Goal: Find contact information: Obtain details needed to contact an individual or organization

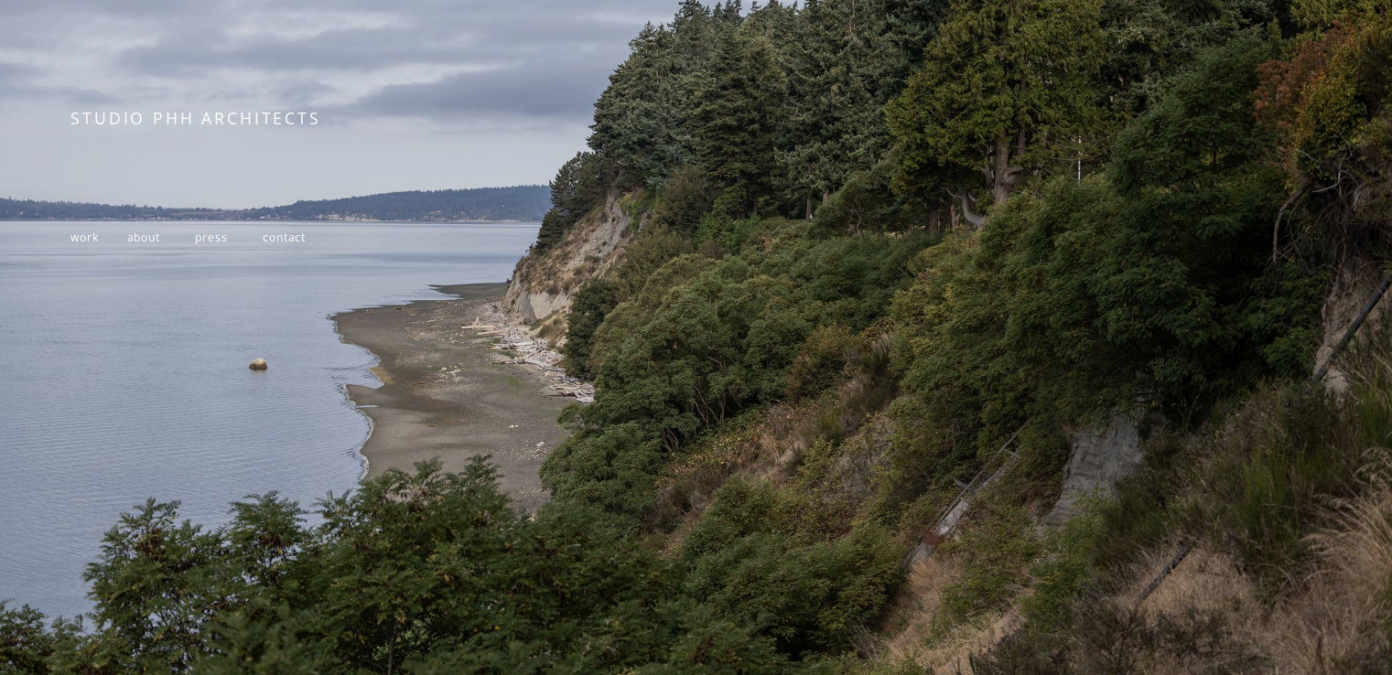
scroll to position [302, 0]
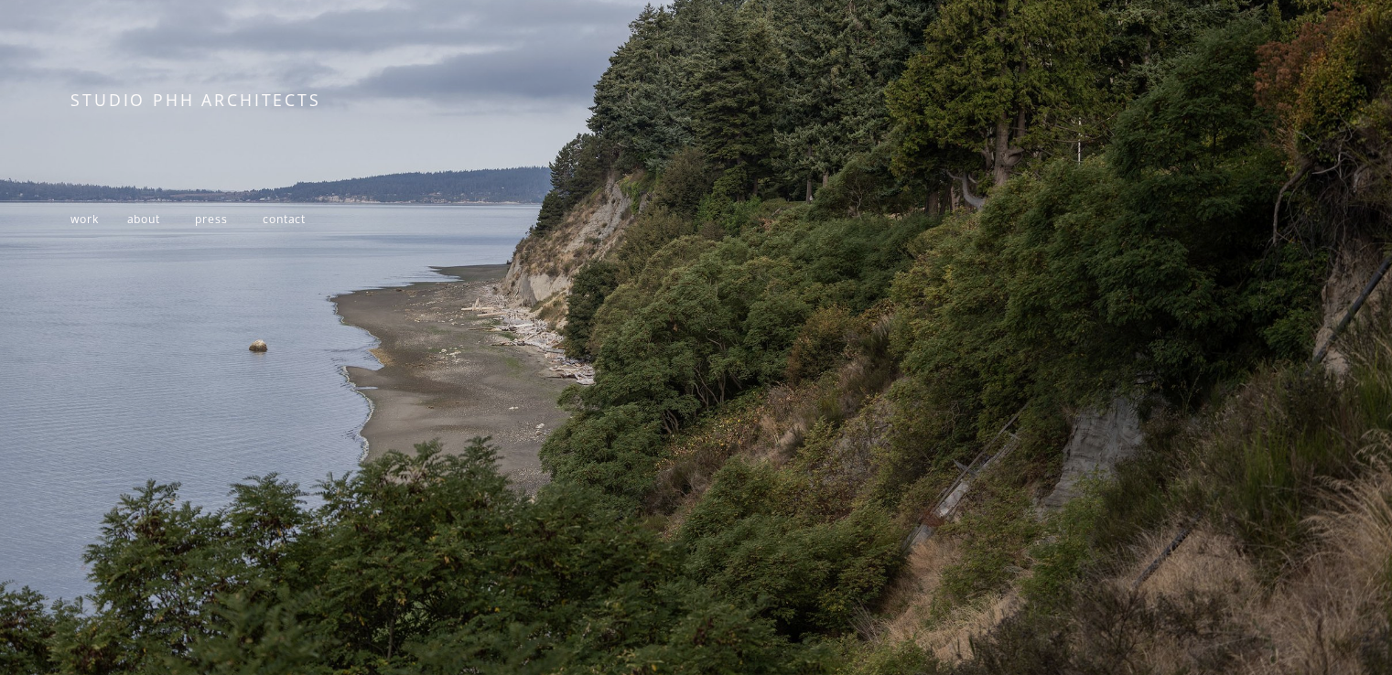
click at [94, 212] on span "work" at bounding box center [83, 219] width 27 height 16
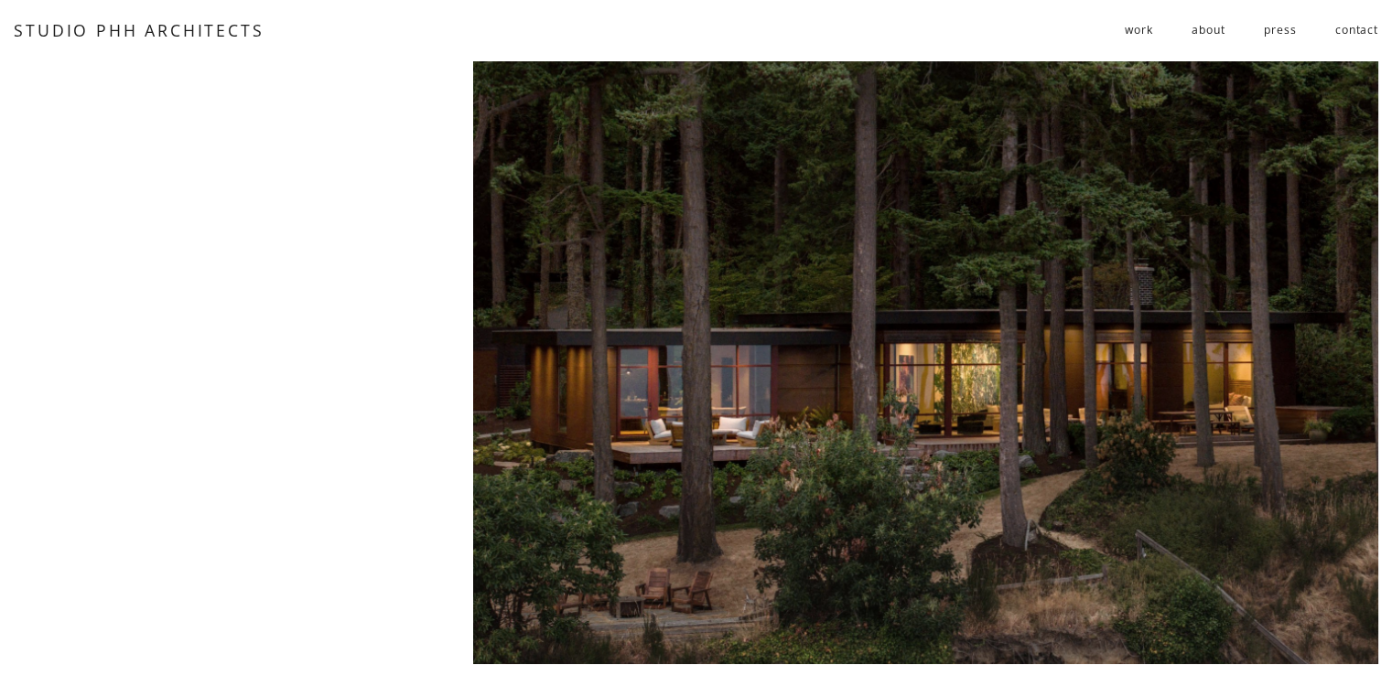
click at [1220, 29] on link "about" at bounding box center [1207, 31] width 33 height 30
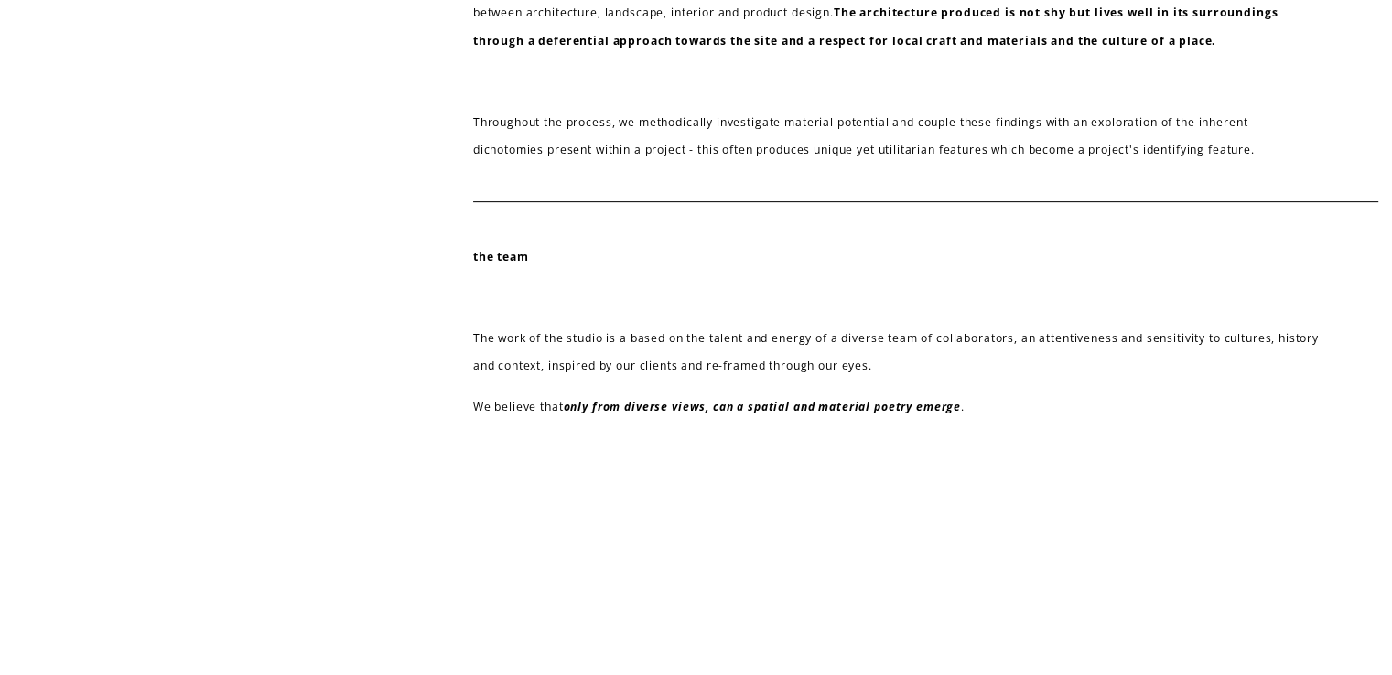
scroll to position [802, 0]
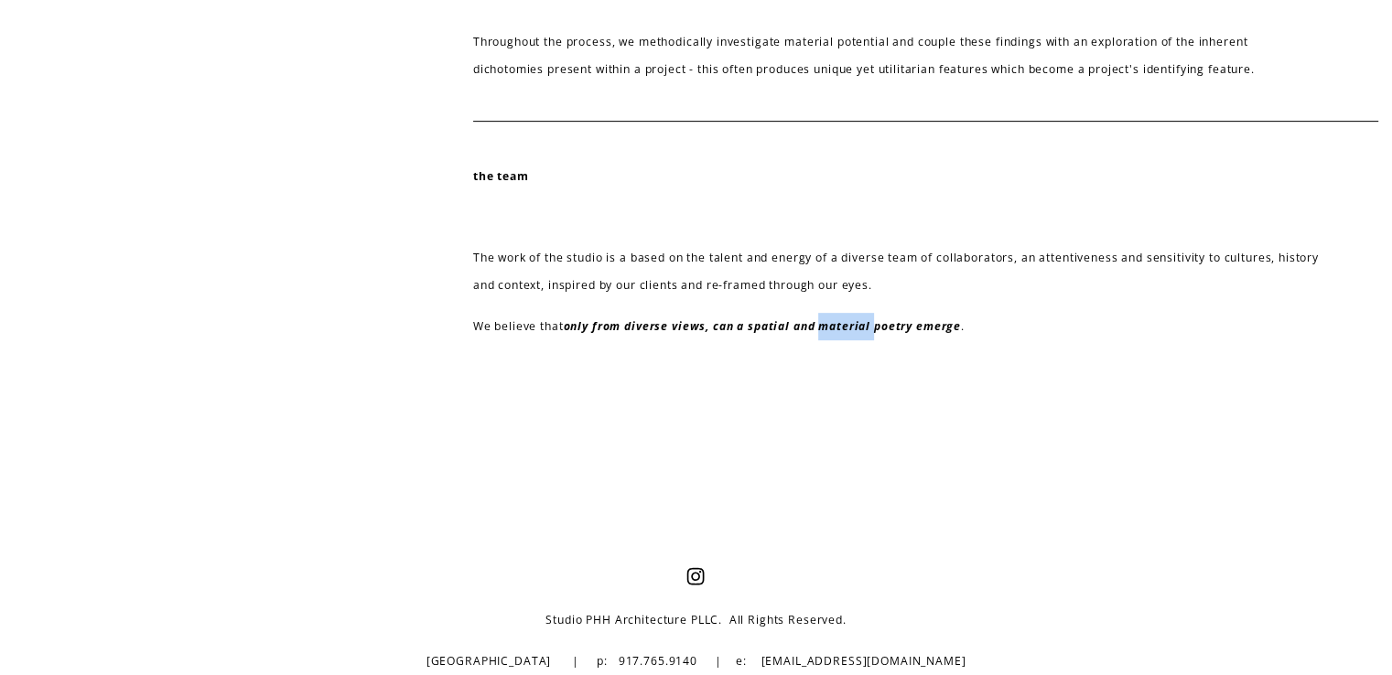
click at [846, 330] on em "only from diverse views, can a spatial and material poetry emerge" at bounding box center [762, 326] width 397 height 16
click at [666, 340] on div "the team The work of the studio is a based on the talent and energy of a divers…" at bounding box center [896, 251] width 847 height 186
drag, startPoint x: 608, startPoint y: 322, endPoint x: 878, endPoint y: 313, distance: 271.0
click at [866, 314] on p "We believe that only from diverse views, can a spatial and material poetry emer…" at bounding box center [896, 326] width 847 height 27
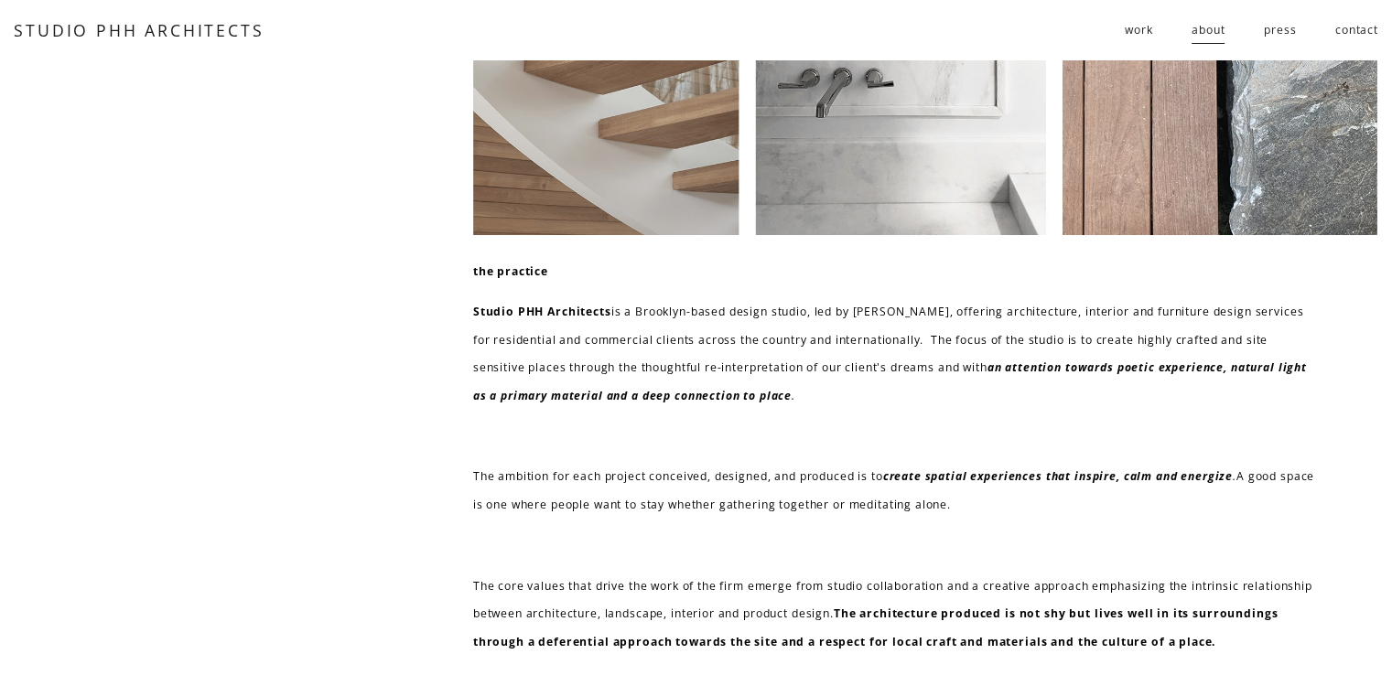
scroll to position [0, 0]
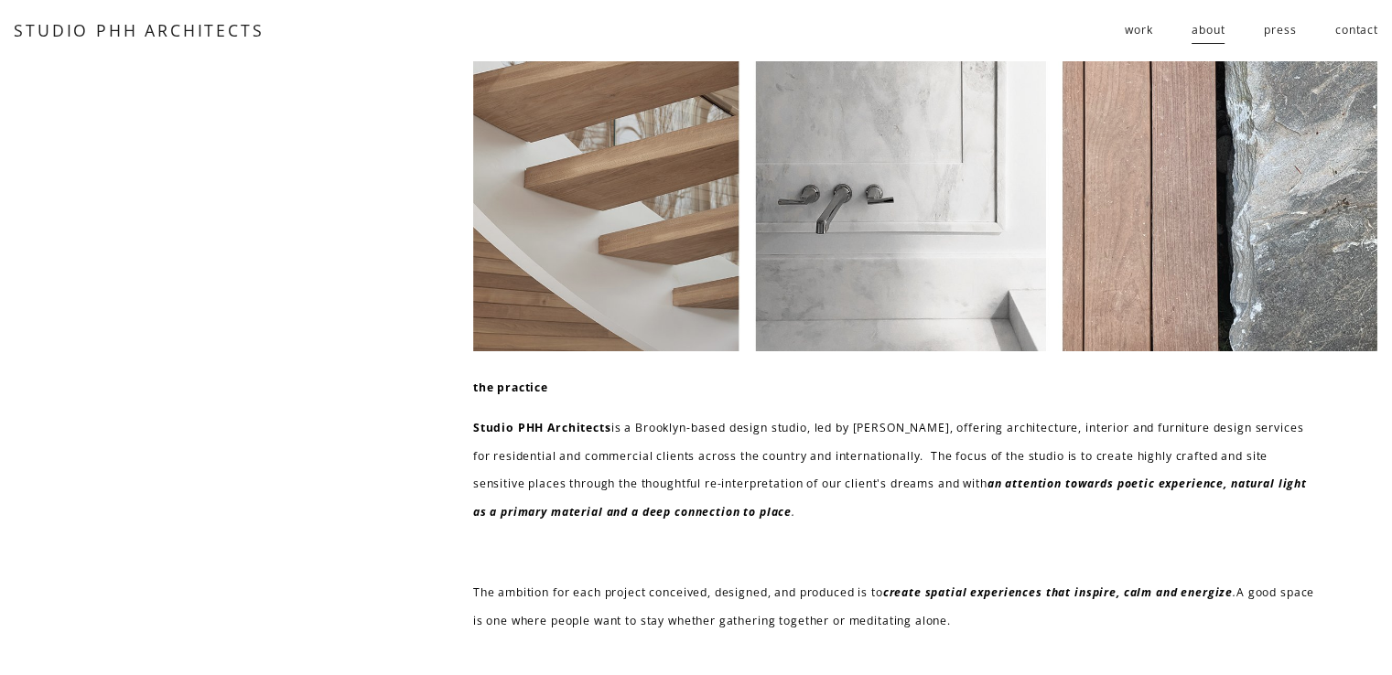
click at [1354, 34] on link "contact" at bounding box center [1356, 31] width 43 height 30
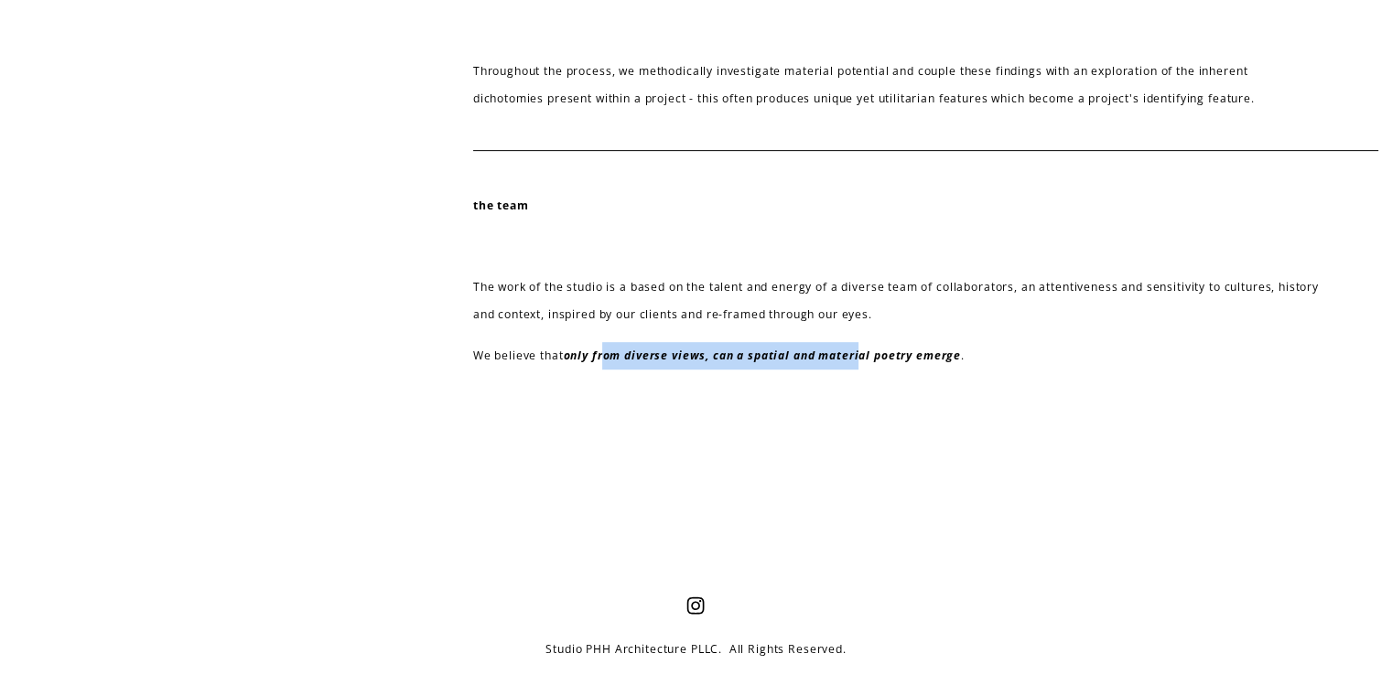
scroll to position [802, 0]
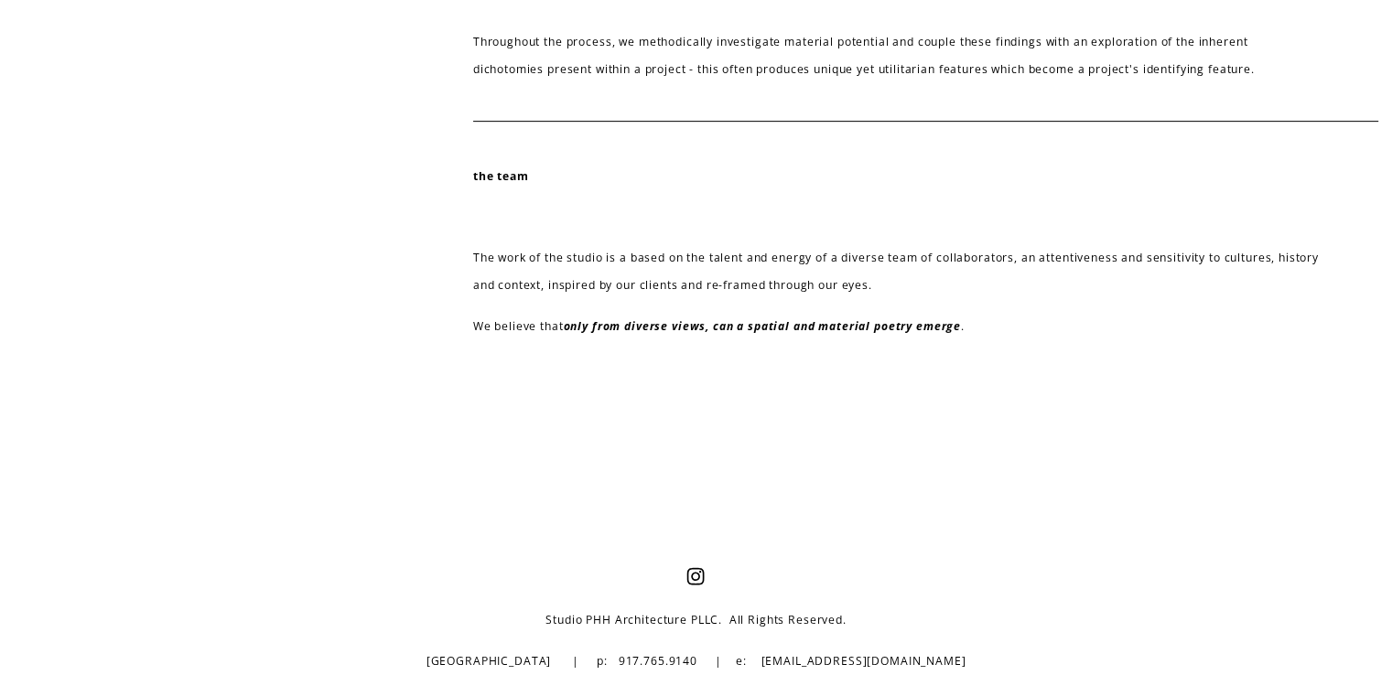
click at [543, 212] on p at bounding box center [896, 216] width 847 height 27
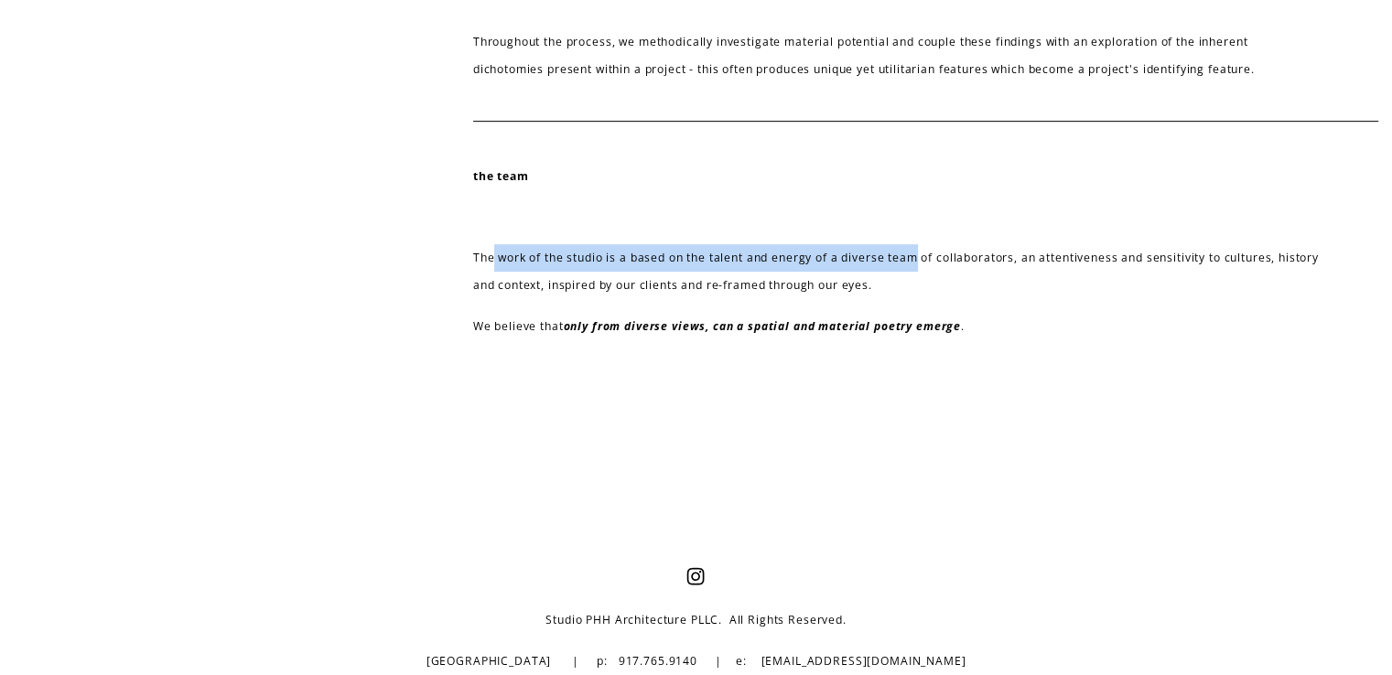
drag, startPoint x: 494, startPoint y: 253, endPoint x: 929, endPoint y: 257, distance: 434.7
click at [925, 255] on p "The work of the studio is a based on the talent and energy of a diverse team of…" at bounding box center [896, 272] width 847 height 56
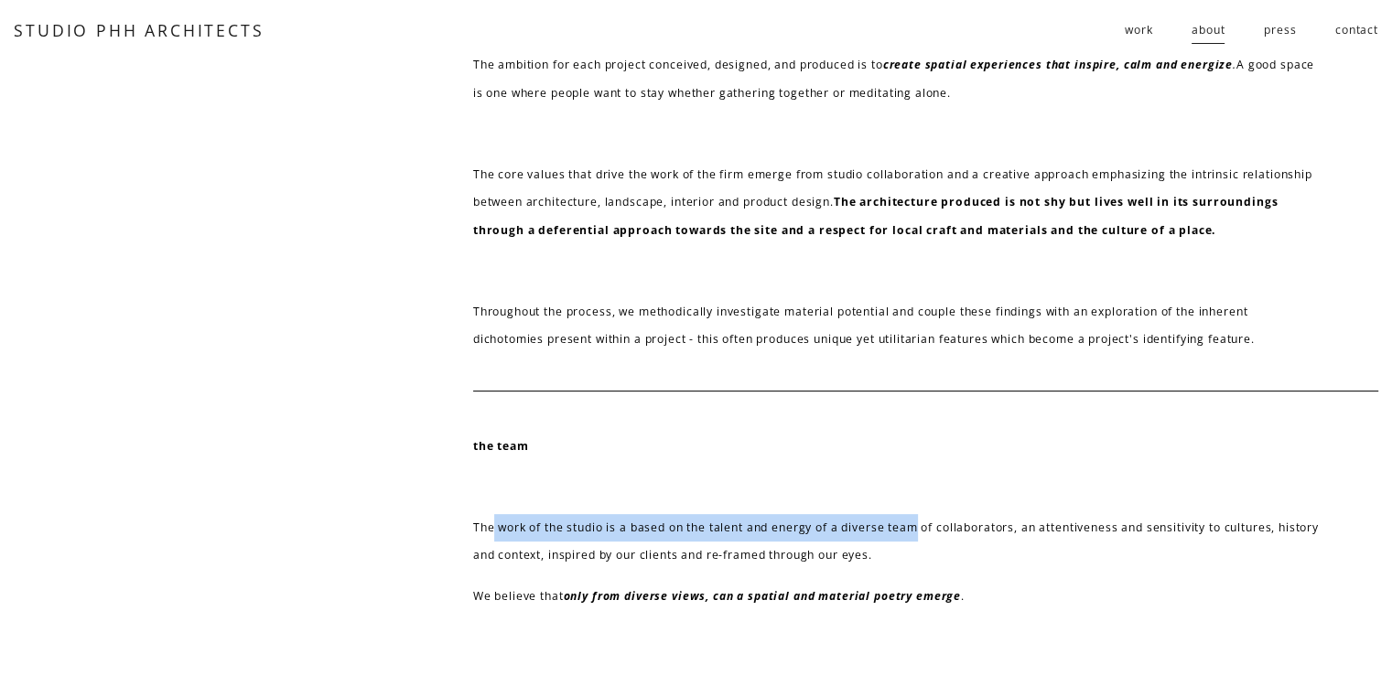
scroll to position [527, 0]
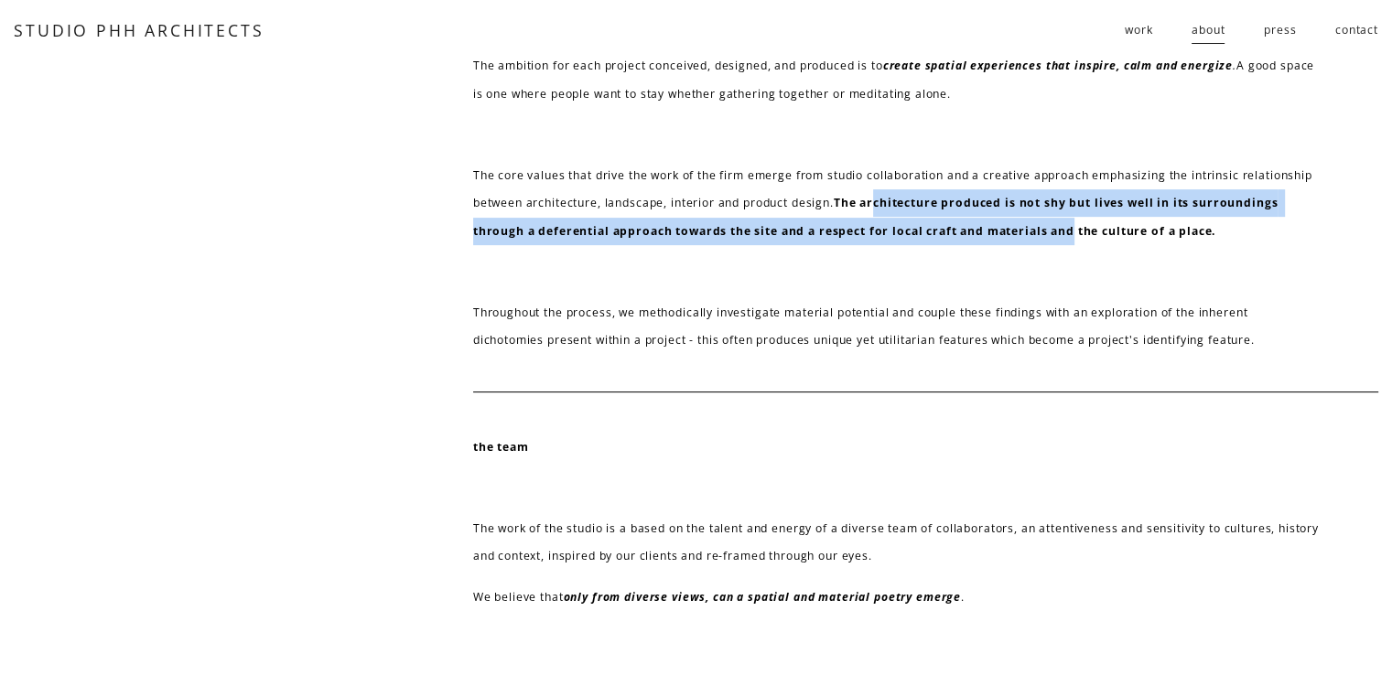
drag, startPoint x: 955, startPoint y: 210, endPoint x: 1173, endPoint y: 221, distance: 218.1
click at [1173, 221] on p "The core values that drive the work of the firm emerge from studio collaboratio…" at bounding box center [896, 203] width 847 height 83
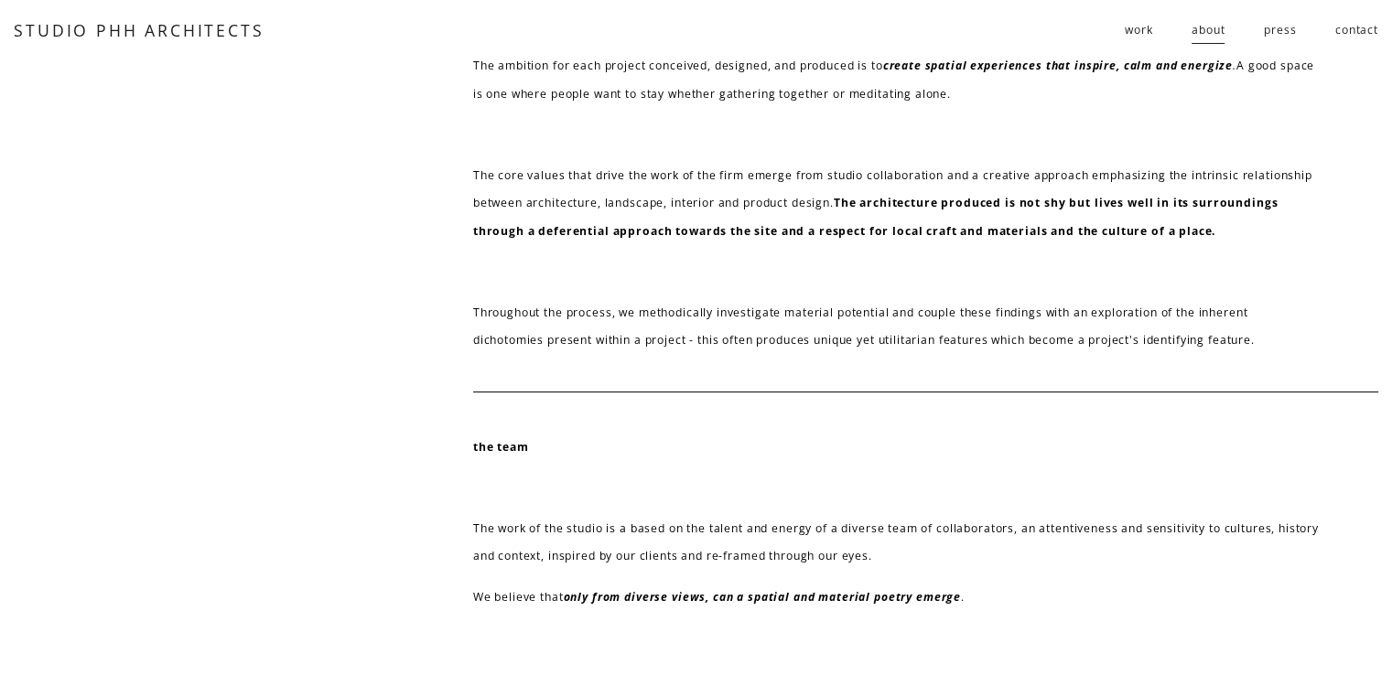
click at [1239, 103] on p "The ambition for each project conceived, designed, and produced is to create sp…" at bounding box center [896, 80] width 847 height 56
click at [1129, 26] on span "work" at bounding box center [1138, 29] width 27 height 27
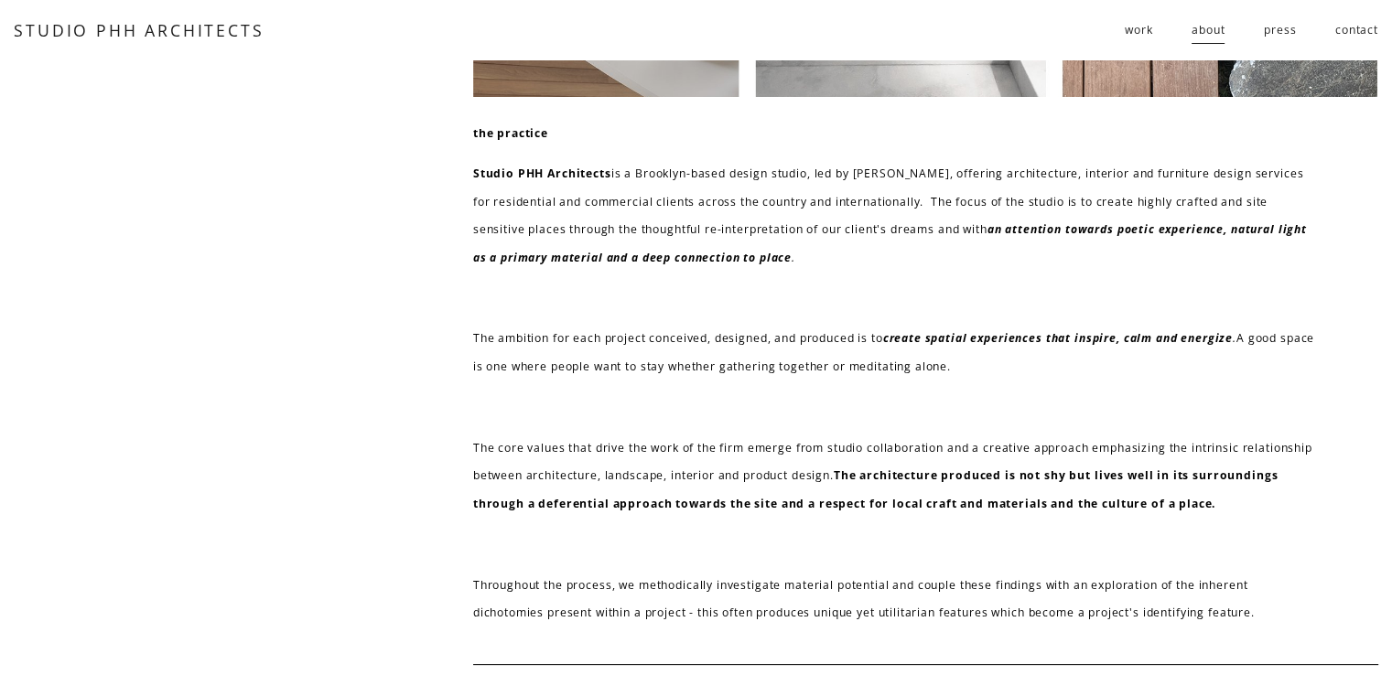
scroll to position [253, 0]
click at [1144, 16] on link "work" at bounding box center [1138, 31] width 27 height 30
click at [1137, 27] on span "work" at bounding box center [1138, 29] width 27 height 27
click at [57, 33] on link "STUDIO PHH ARCHITECTS" at bounding box center [139, 30] width 250 height 22
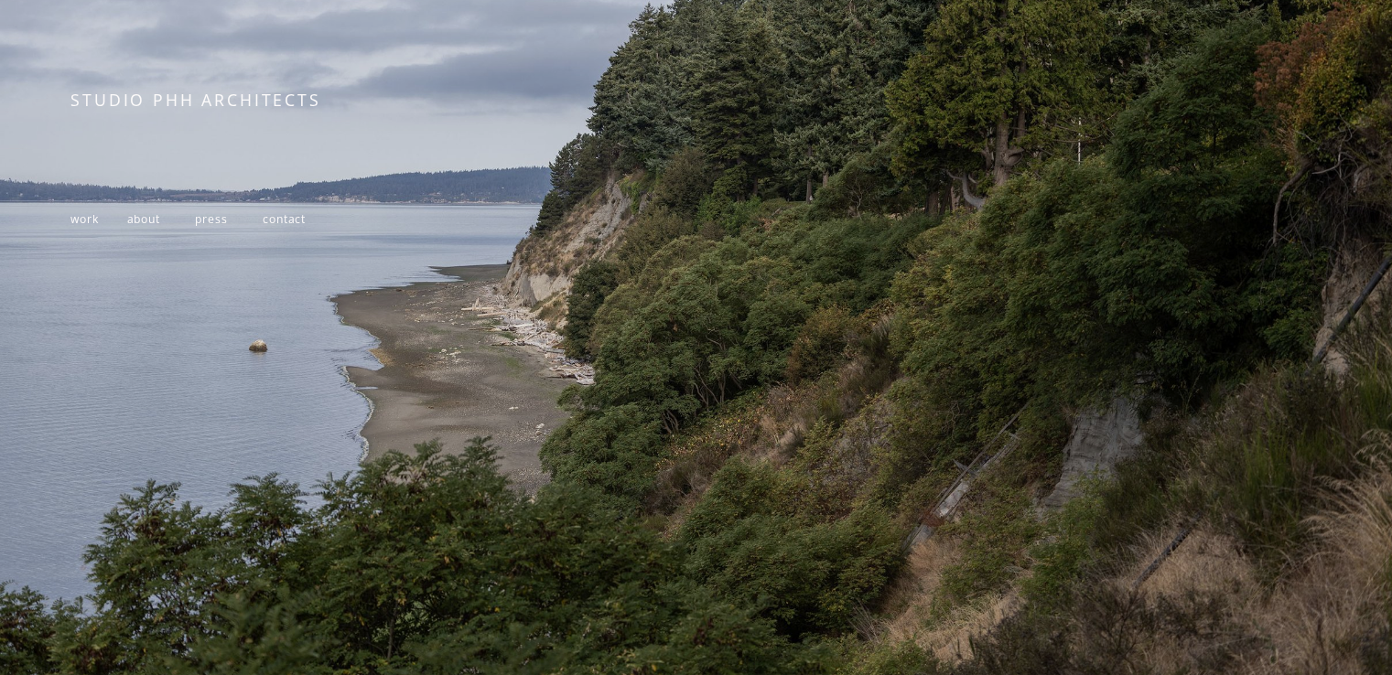
scroll to position [302, 0]
click at [78, 217] on span "work" at bounding box center [83, 219] width 27 height 16
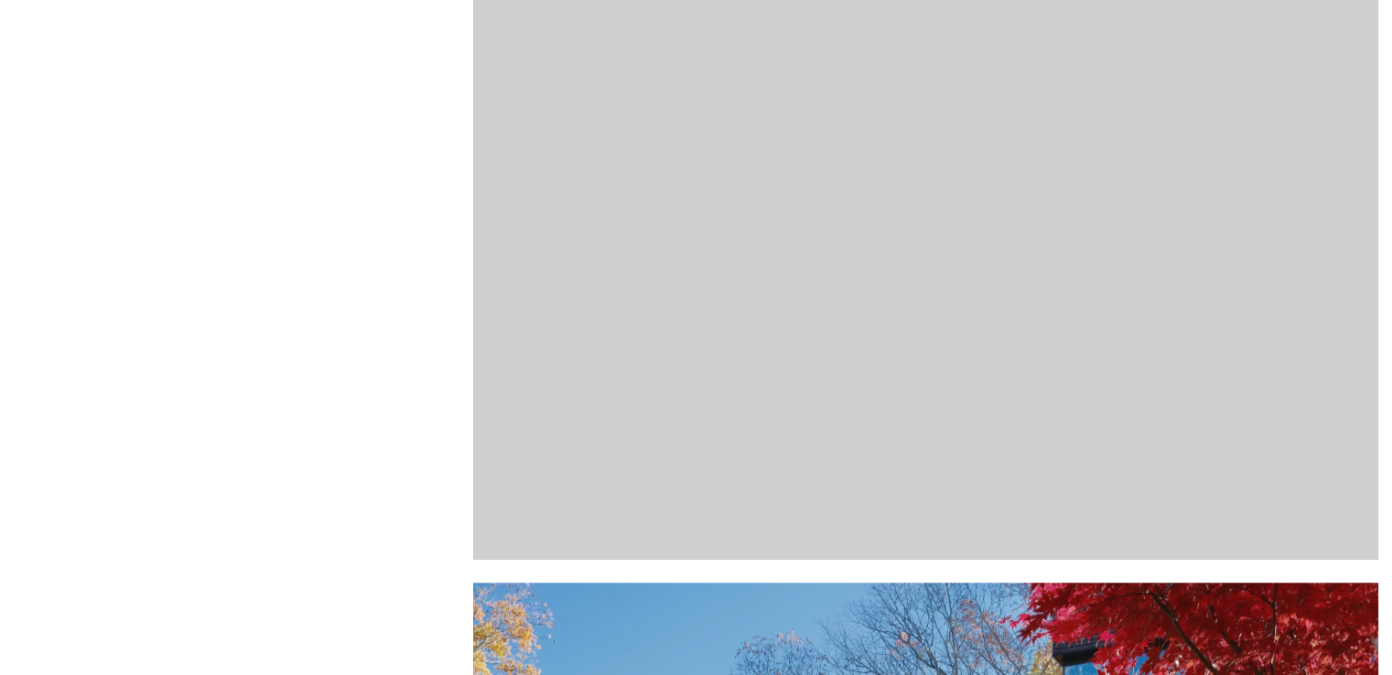
scroll to position [732, 0]
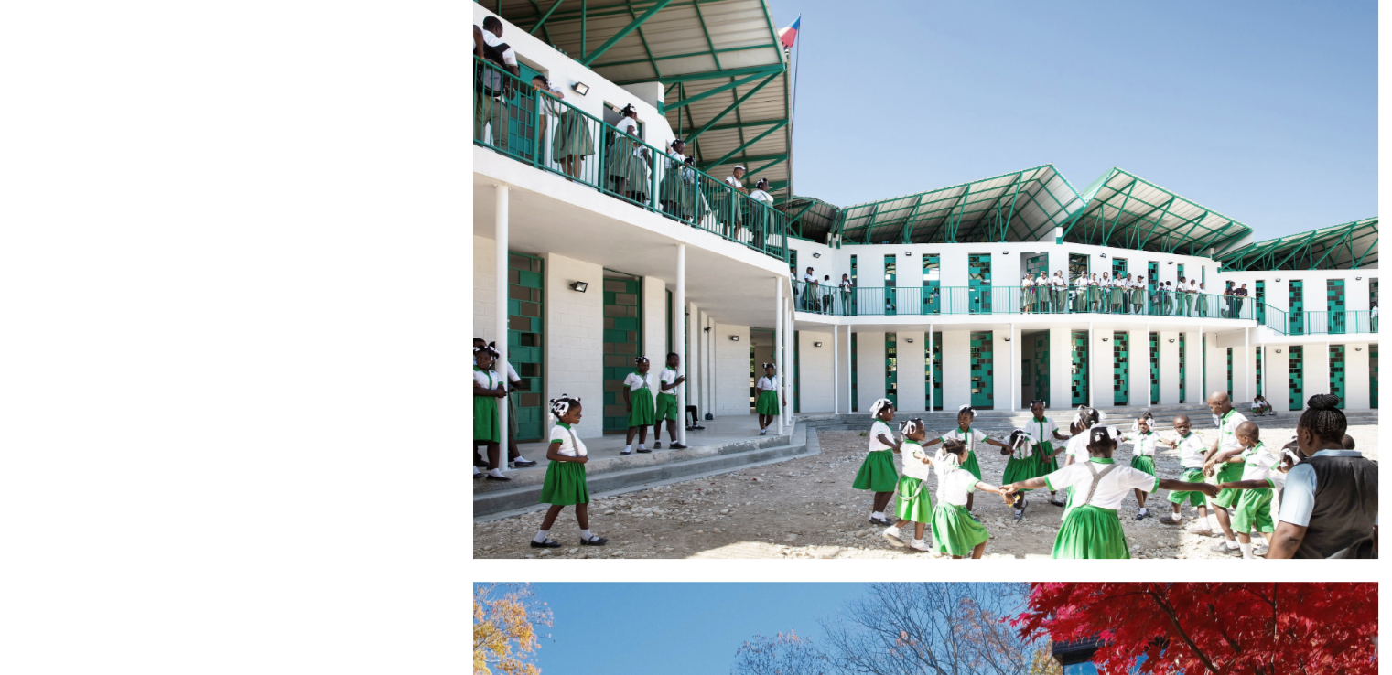
click at [1270, 294] on div at bounding box center [925, 257] width 905 height 604
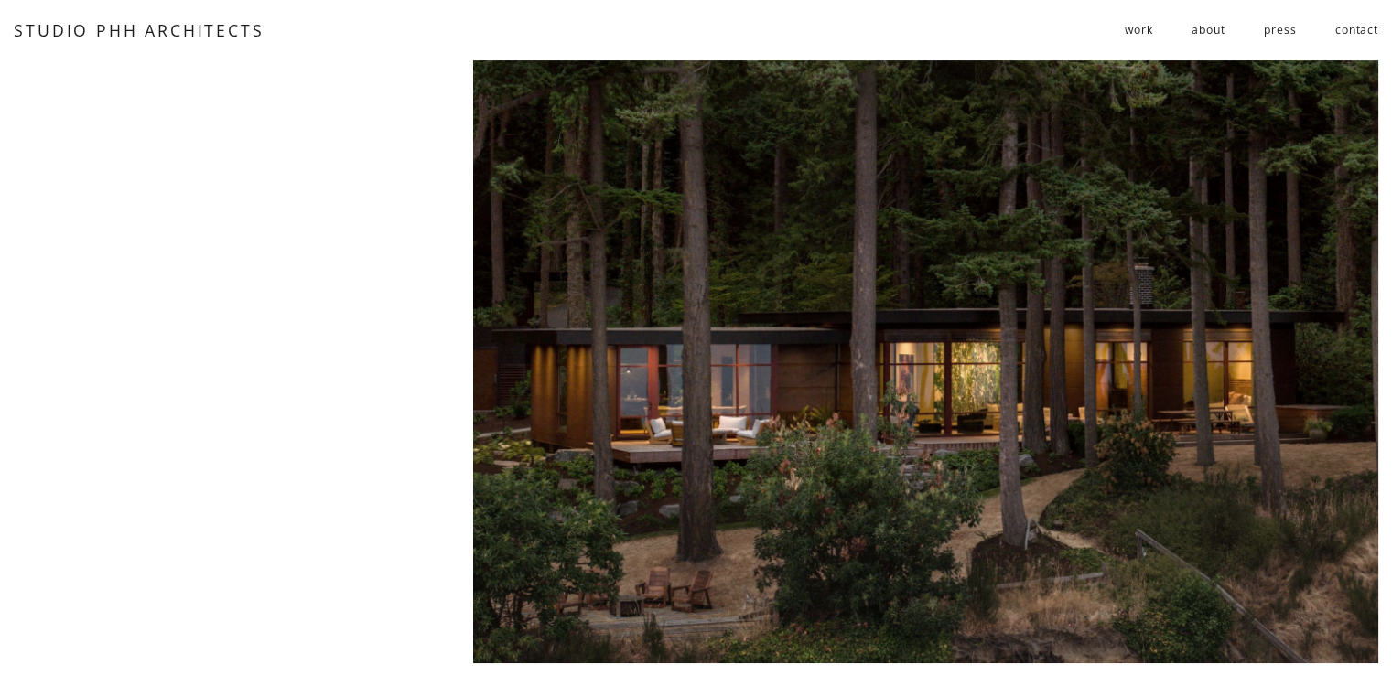
scroll to position [0, 0]
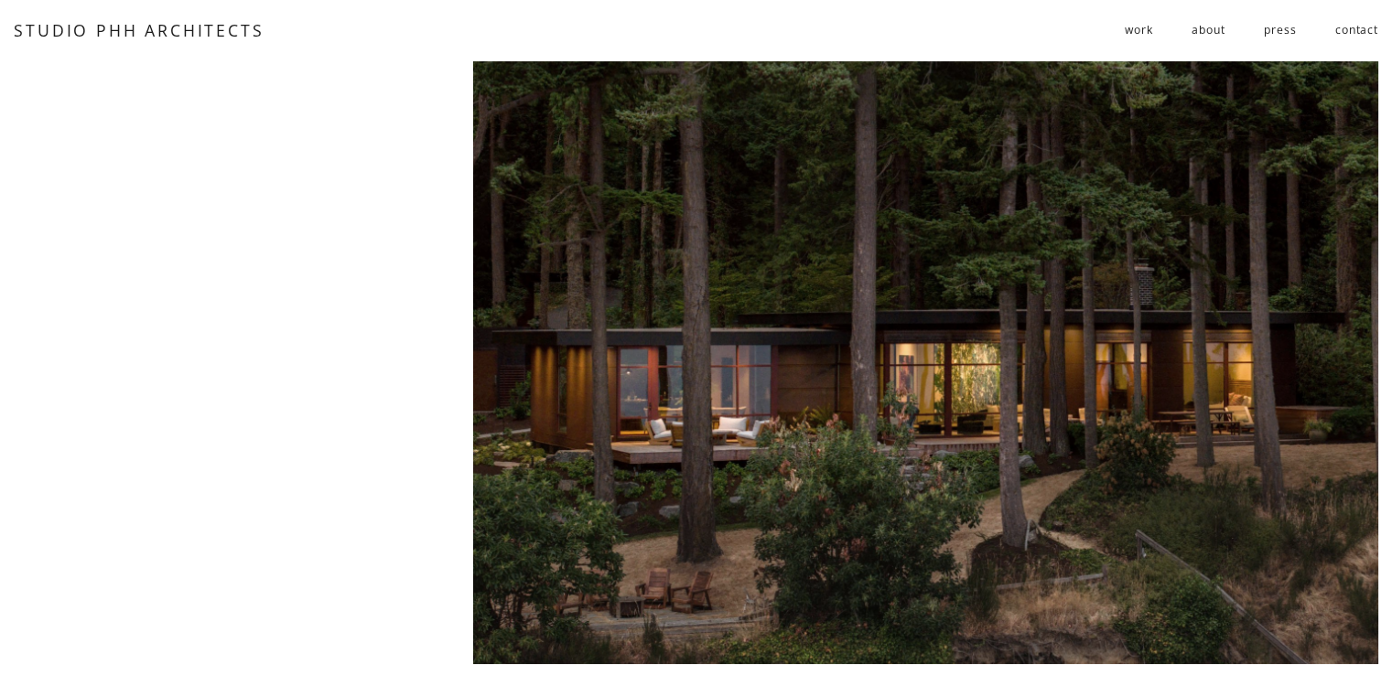
click at [998, 224] on div at bounding box center [925, 363] width 905 height 604
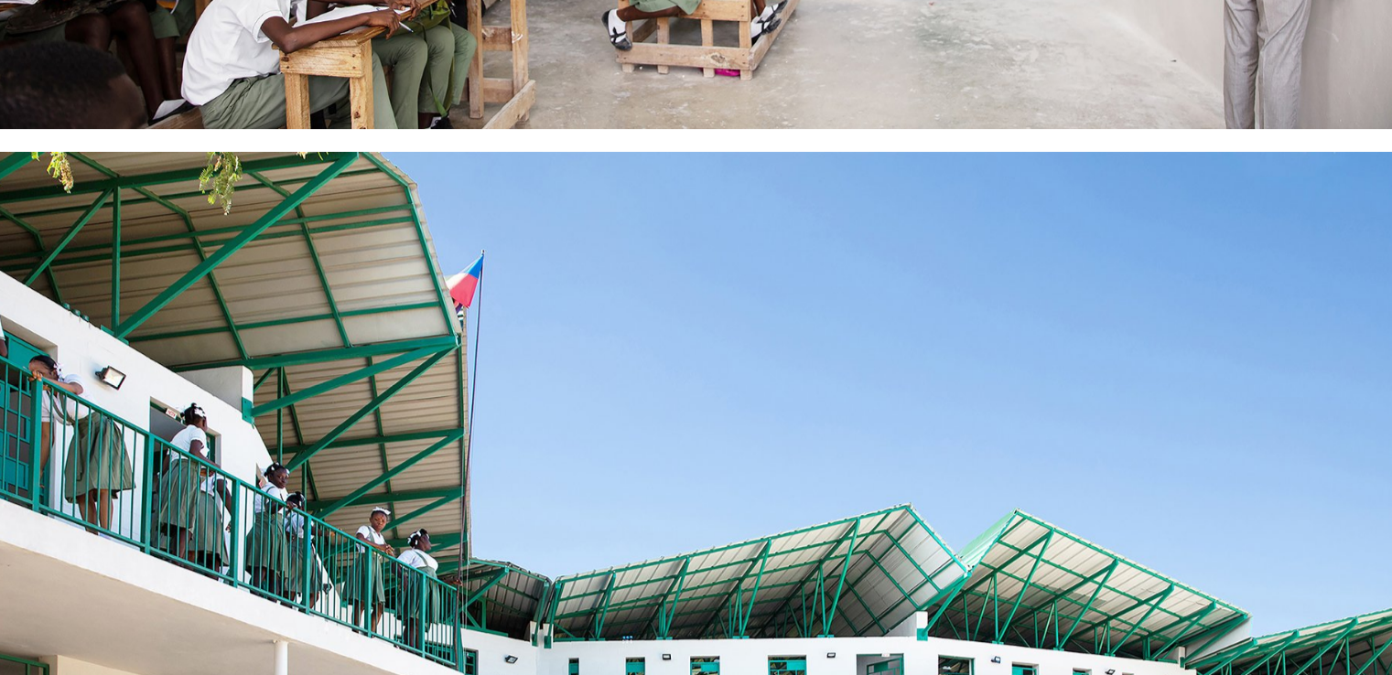
scroll to position [8322, 0]
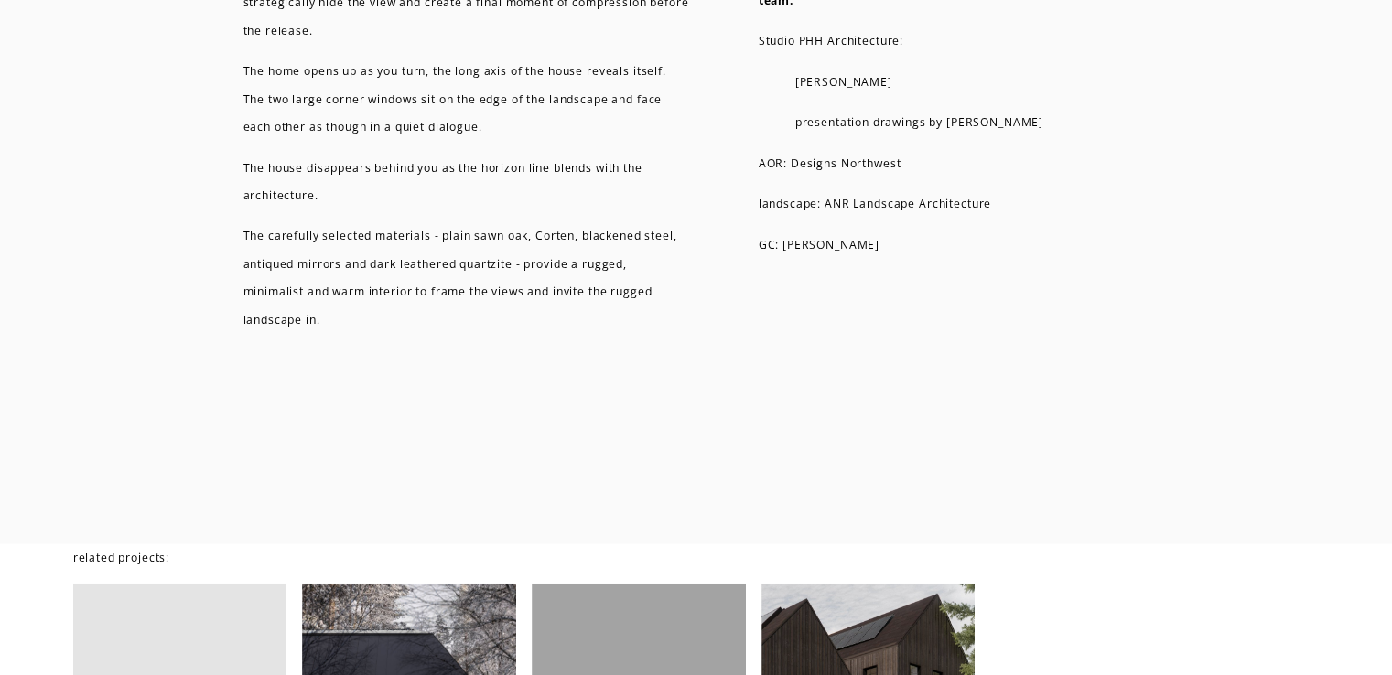
scroll to position [11435, 0]
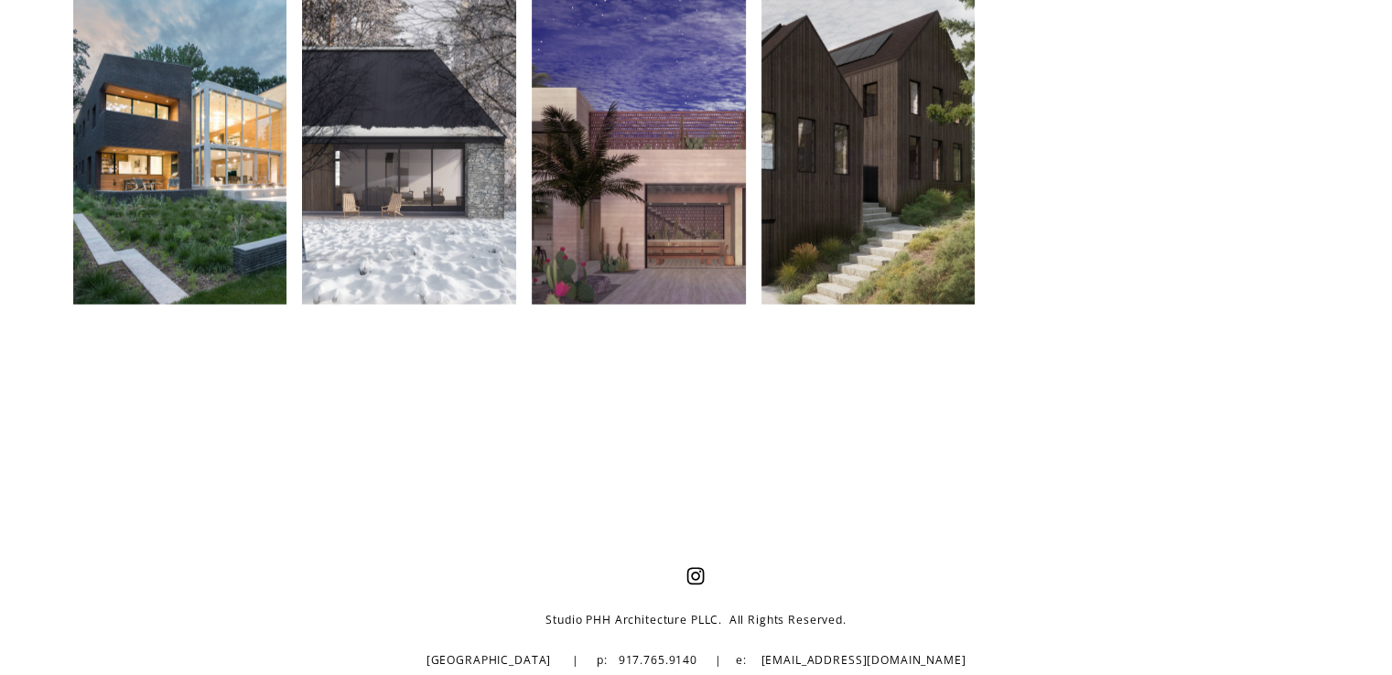
drag, startPoint x: 985, startPoint y: 532, endPoint x: 948, endPoint y: 486, distance: 58.6
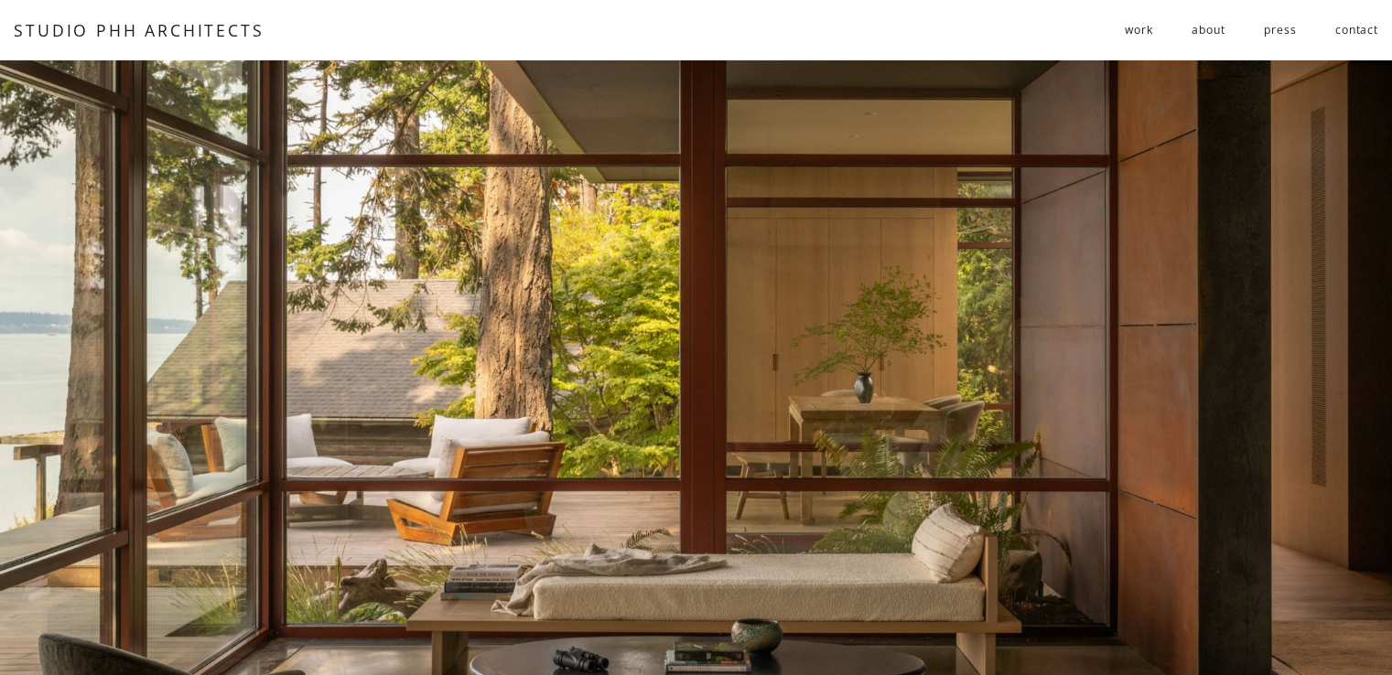
scroll to position [0, 0]
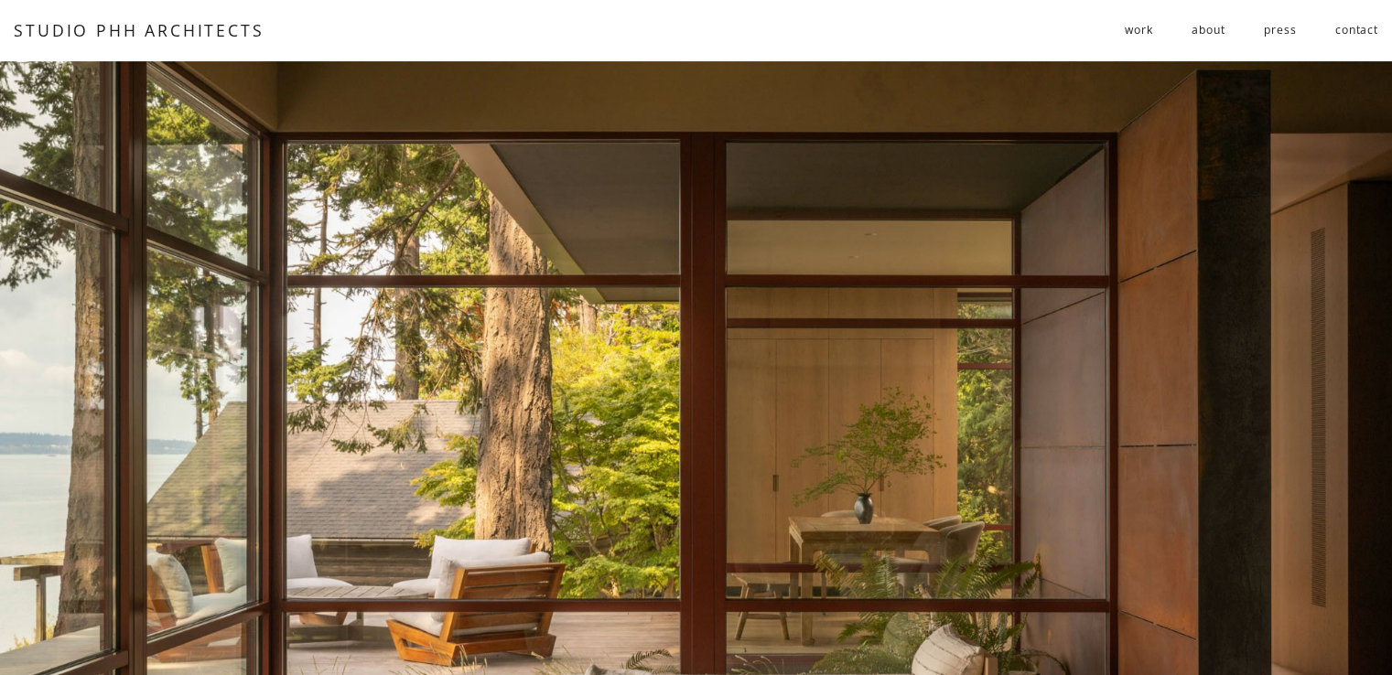
click at [1118, 23] on div "work residential public follies about press contact" at bounding box center [830, 31] width 1096 height 30
click at [1125, 27] on span "work" at bounding box center [1138, 29] width 27 height 27
click at [0, 0] on span "public" at bounding box center [0, 0] width 0 height 0
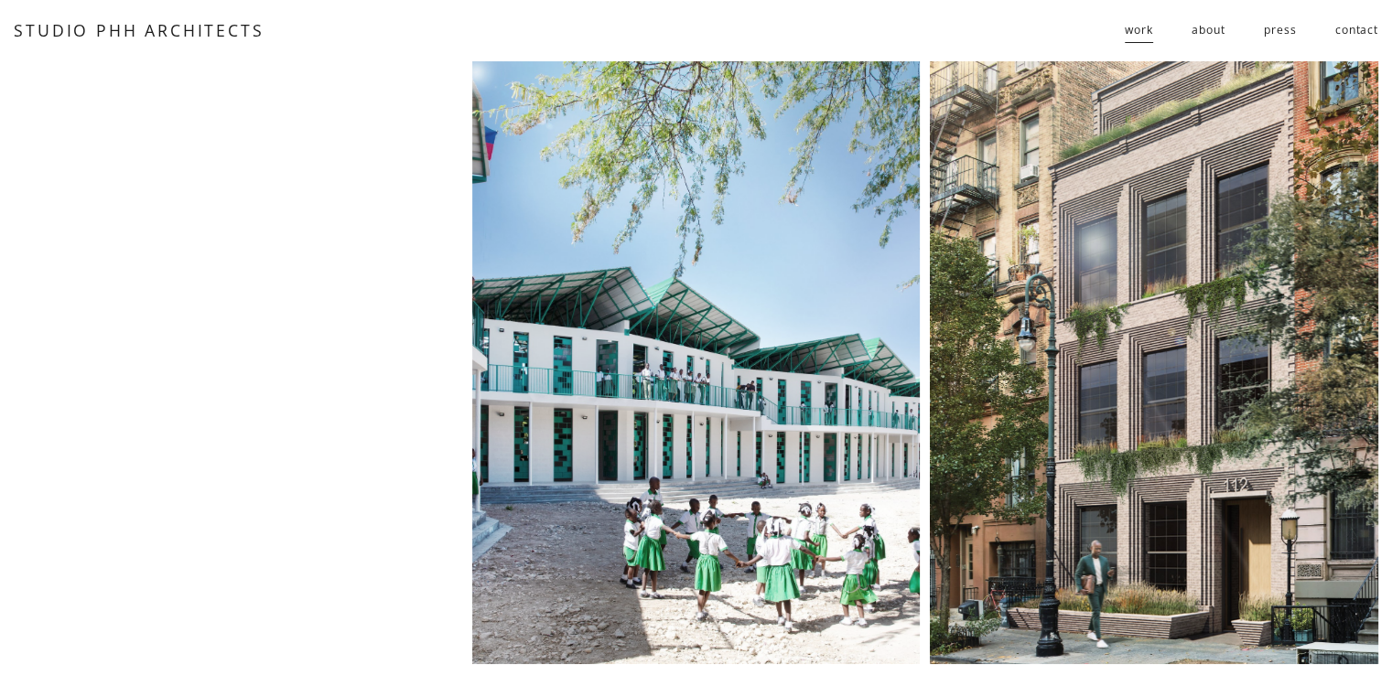
click at [0, 0] on span "residential" at bounding box center [0, 0] width 0 height 0
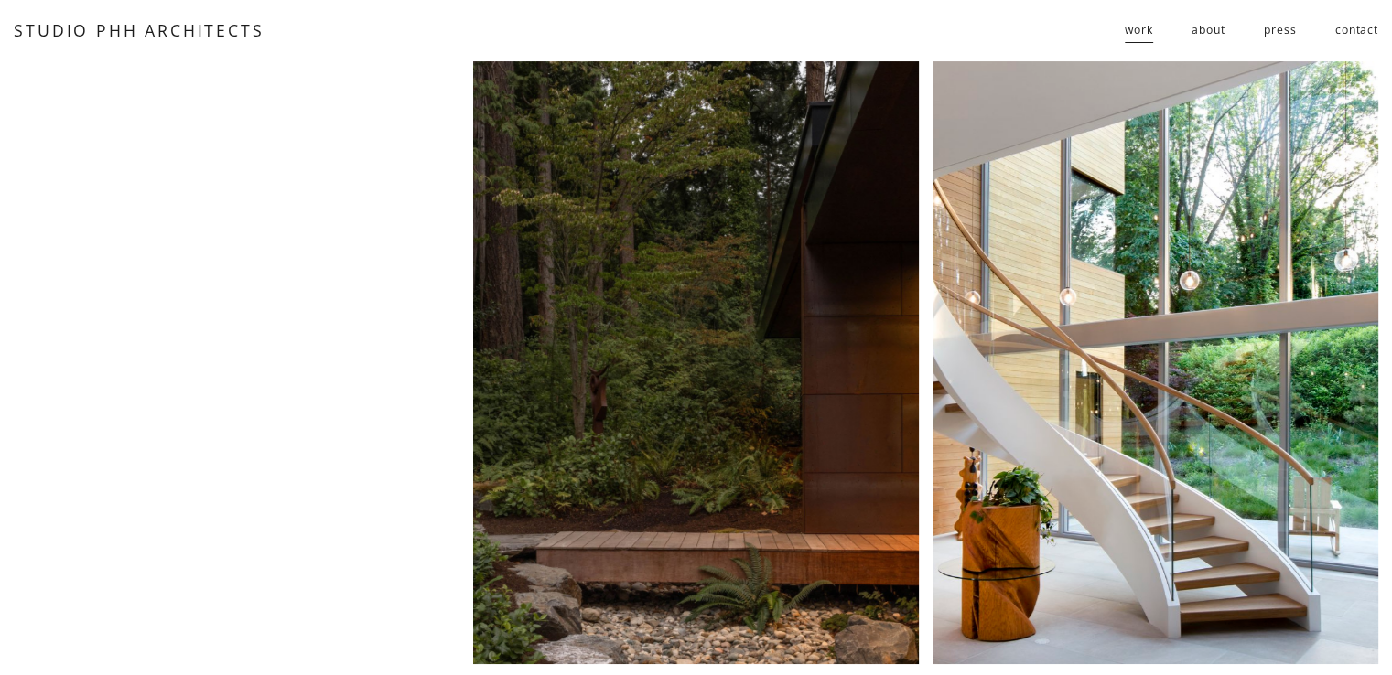
click at [0, 0] on span "follies" at bounding box center [0, 0] width 0 height 0
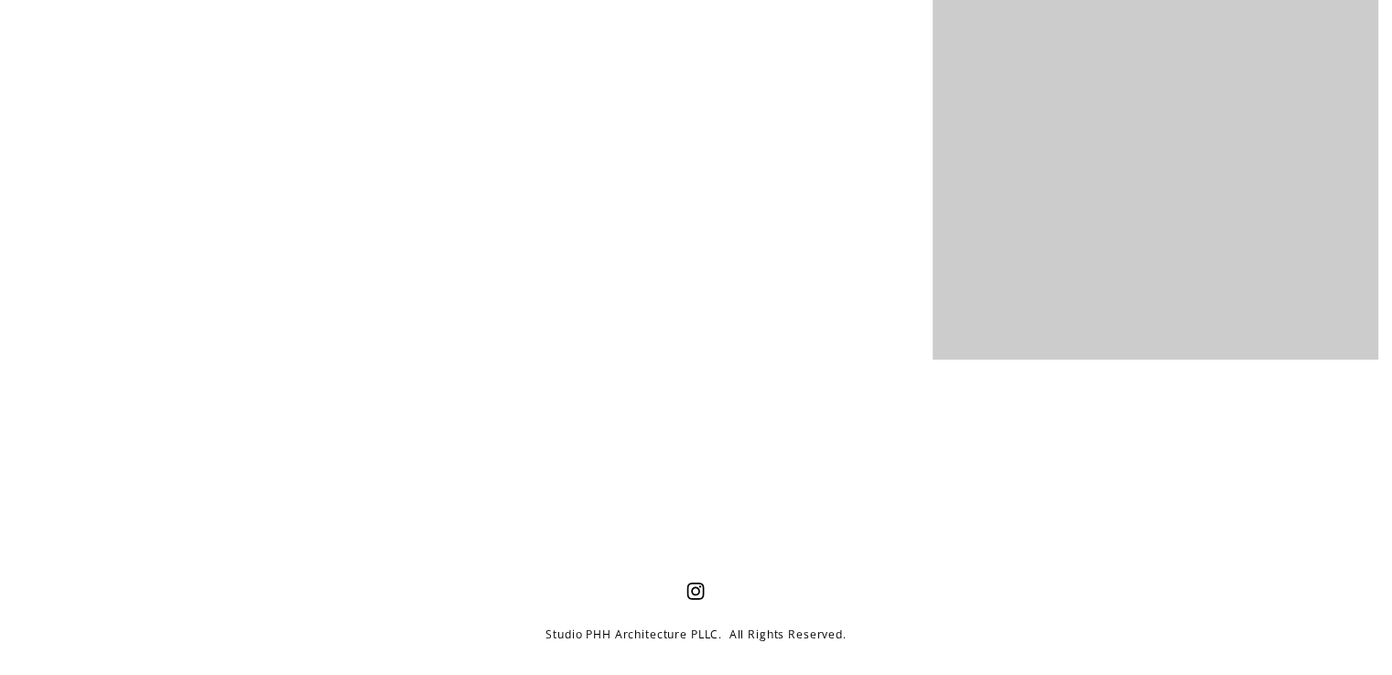
scroll to position [2215, 0]
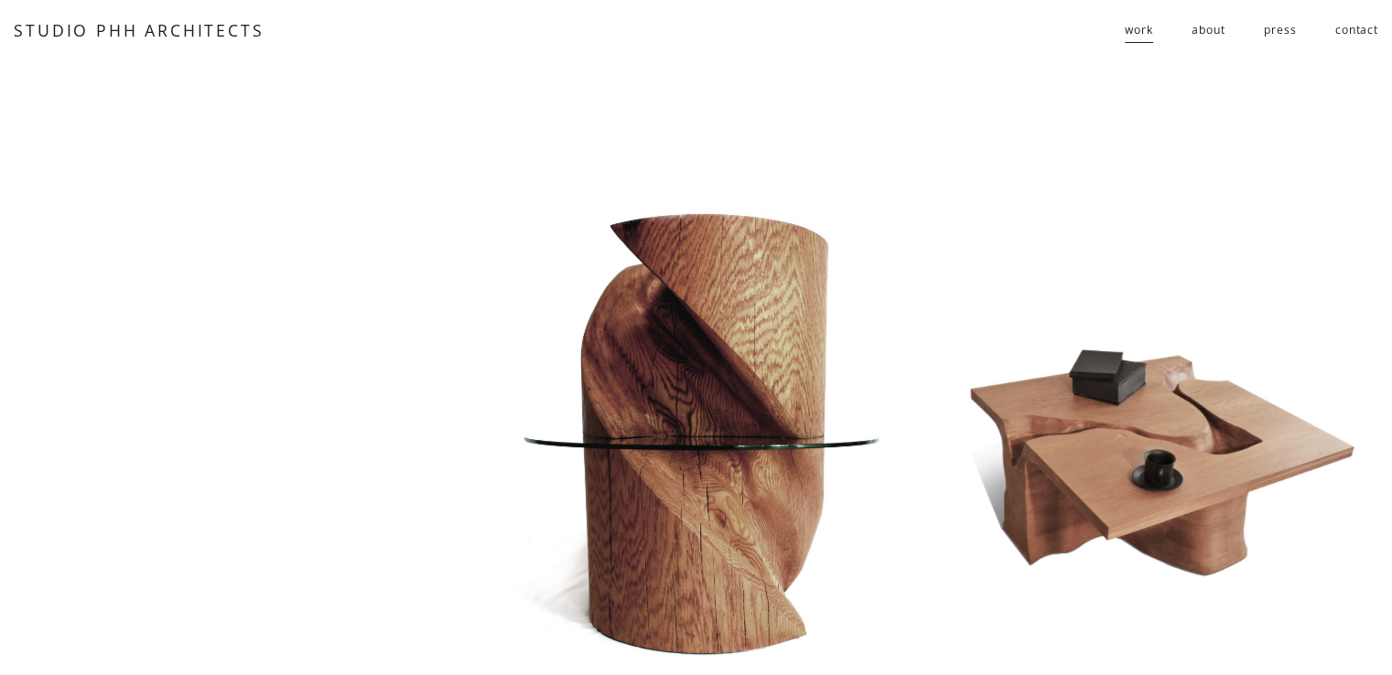
click at [1186, 28] on nav "work residential public follies about press contact" at bounding box center [1251, 31] width 253 height 30
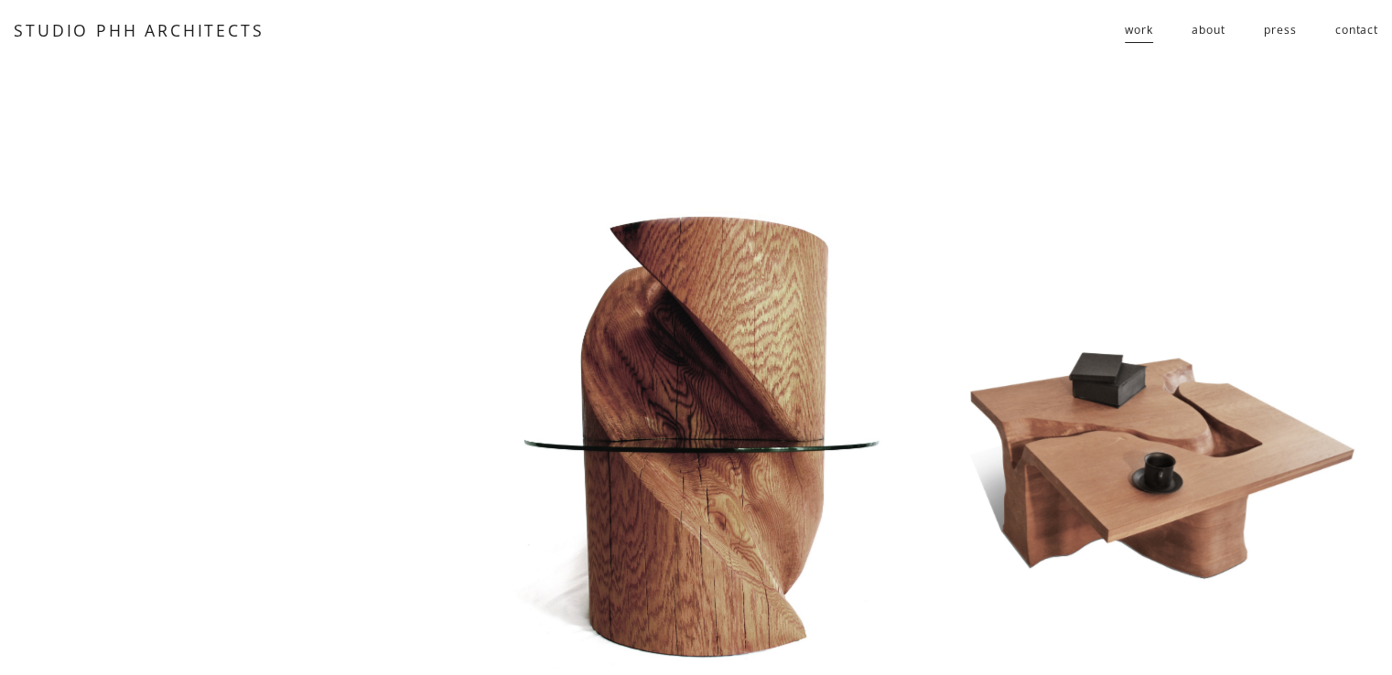
click at [1203, 27] on link "about" at bounding box center [1207, 31] width 33 height 30
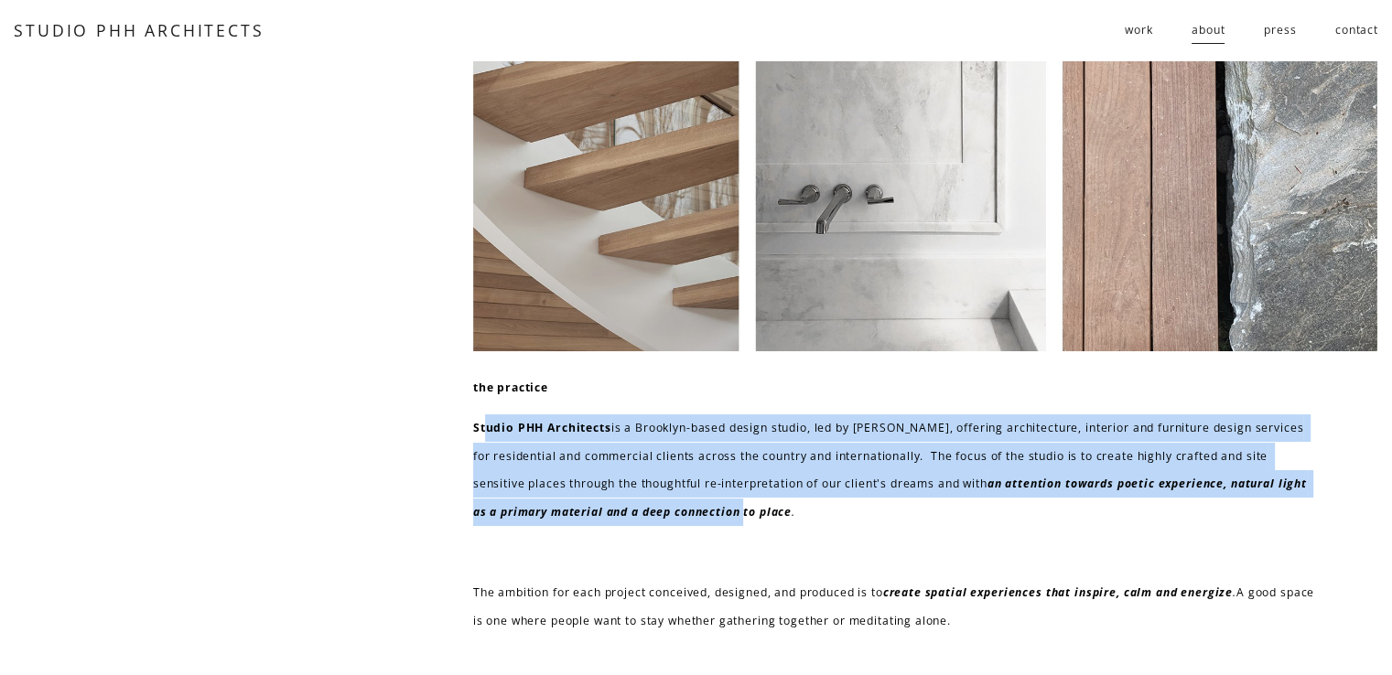
drag, startPoint x: 484, startPoint y: 418, endPoint x: 792, endPoint y: 515, distance: 323.3
click at [779, 511] on p "Studio PHH Architects is a Brooklyn-based design studio, led by [PERSON_NAME], …" at bounding box center [896, 471] width 847 height 112
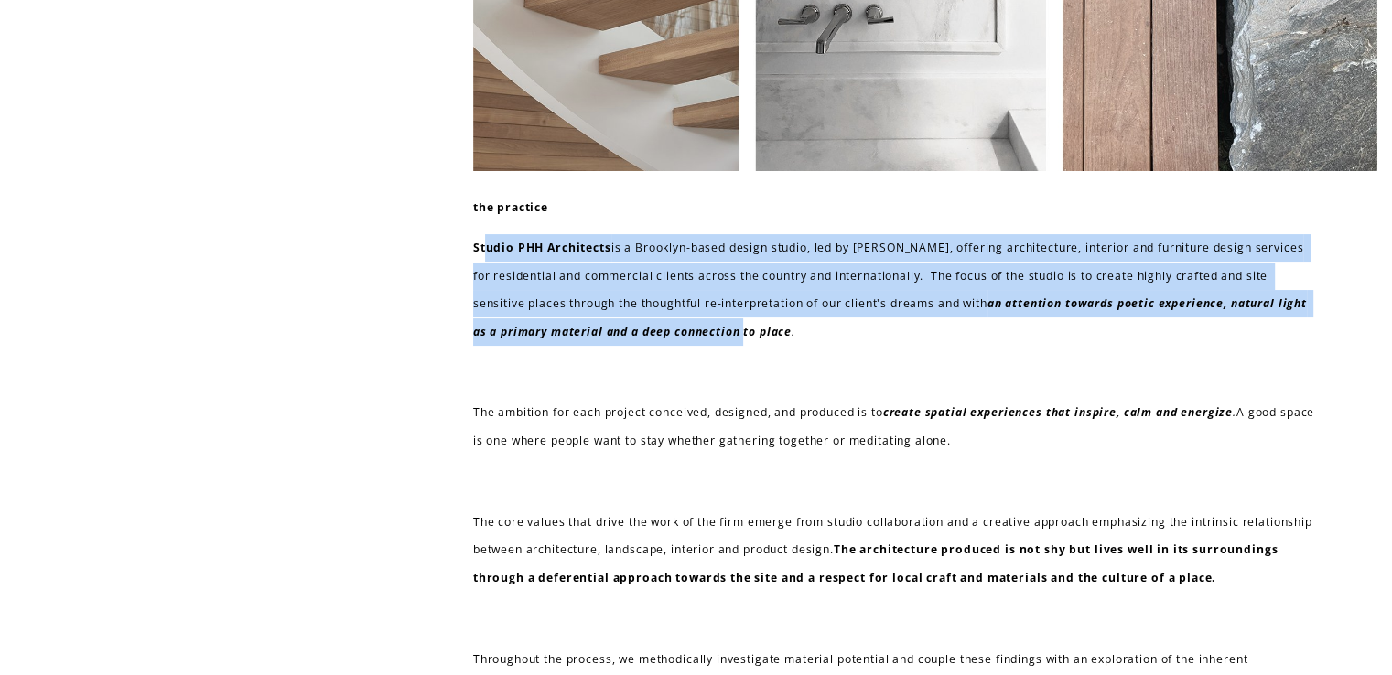
scroll to position [181, 0]
drag, startPoint x: 910, startPoint y: 415, endPoint x: 1065, endPoint y: 452, distance: 160.0
click at [1065, 452] on p "The ambition for each project conceived, designed, and produced is to create sp…" at bounding box center [896, 426] width 847 height 56
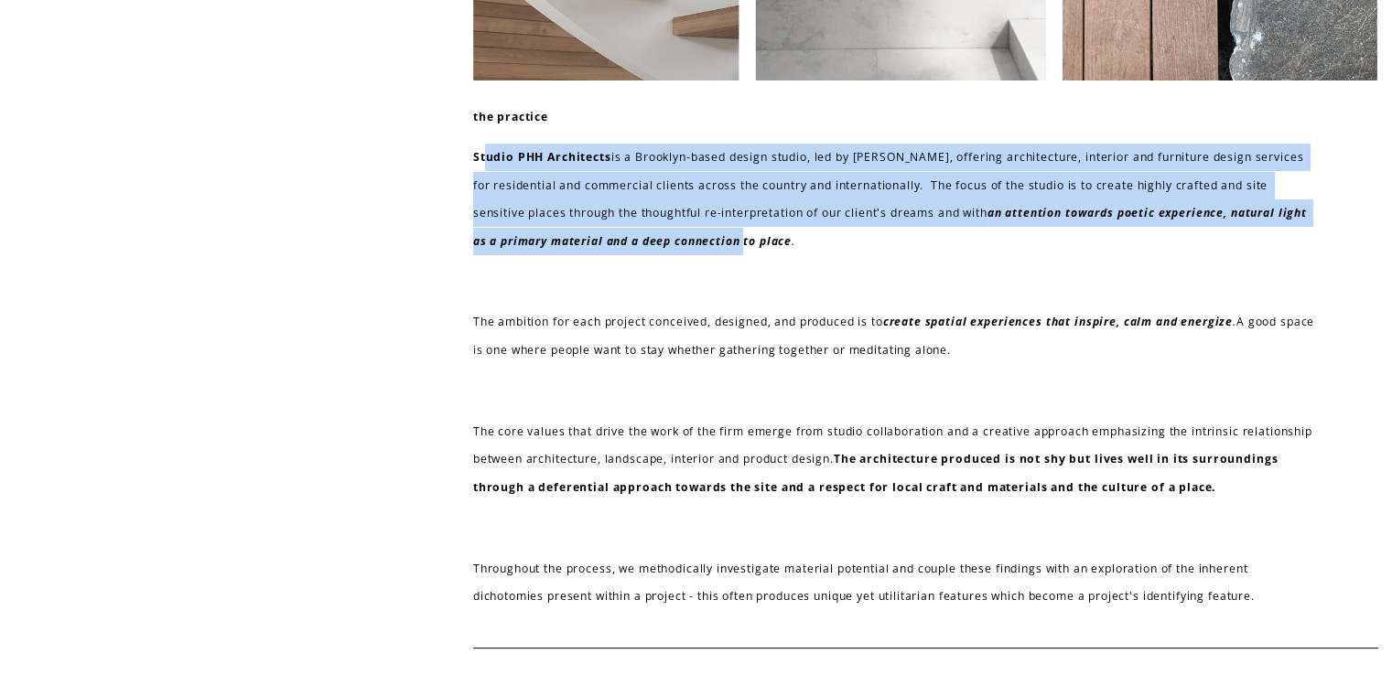
scroll to position [272, 0]
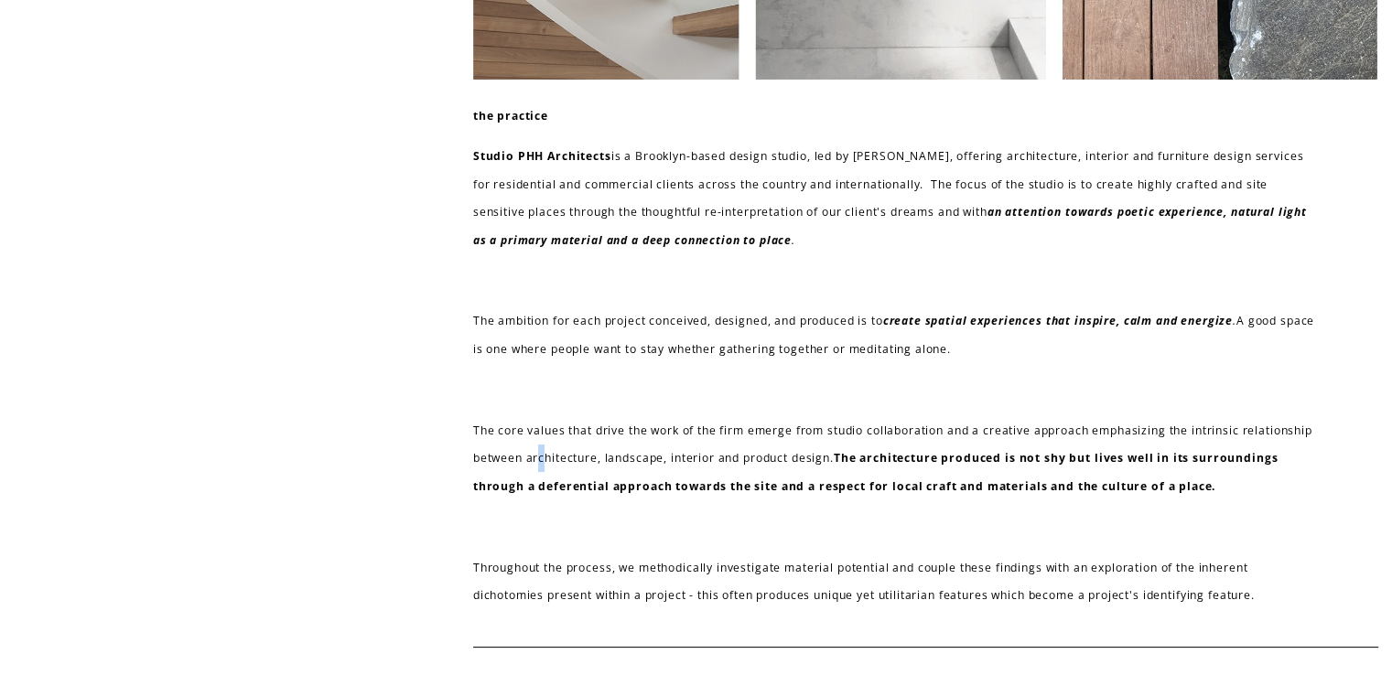
click at [616, 469] on p "The core values that drive the work of the firm emerge from studio collaboratio…" at bounding box center [896, 458] width 847 height 83
click at [723, 443] on p "The core values that drive the work of the firm emerge from studio collaboratio…" at bounding box center [896, 458] width 847 height 83
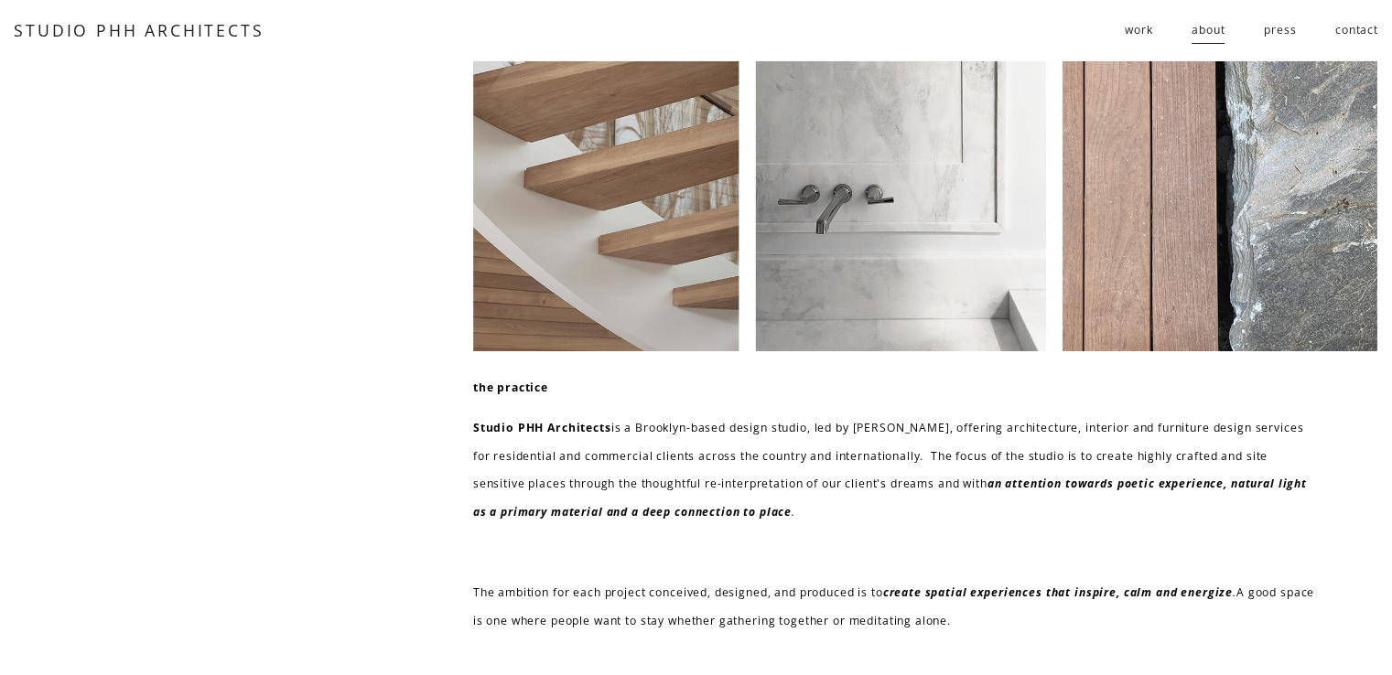
scroll to position [0, 0]
click at [1359, 38] on link "contact" at bounding box center [1356, 31] width 43 height 30
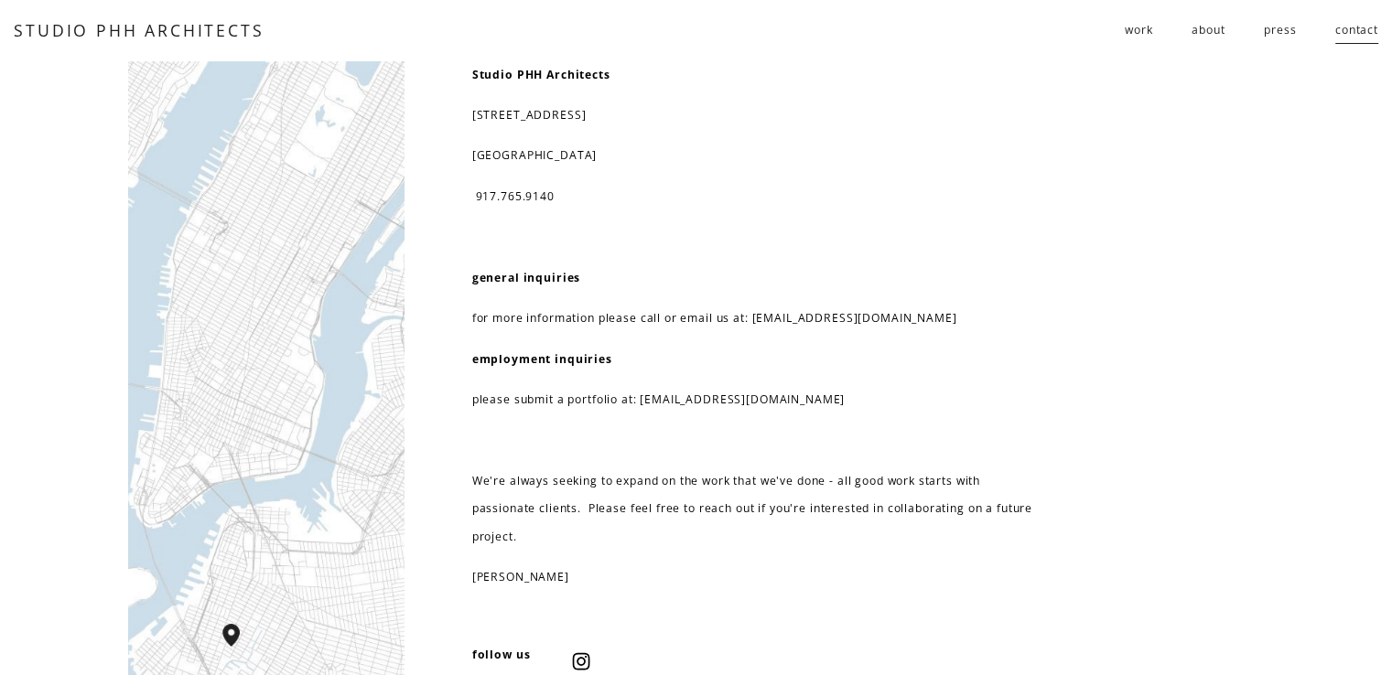
drag, startPoint x: 597, startPoint y: 161, endPoint x: 463, endPoint y: 118, distance: 140.4
copy div "[STREET_ADDRESS]"
click at [140, 41] on div "STUDIO PHH ARCHITECTS work residential public follies" at bounding box center [696, 31] width 1364 height 30
click at [146, 34] on link "STUDIO PHH ARCHITECTS" at bounding box center [139, 30] width 250 height 22
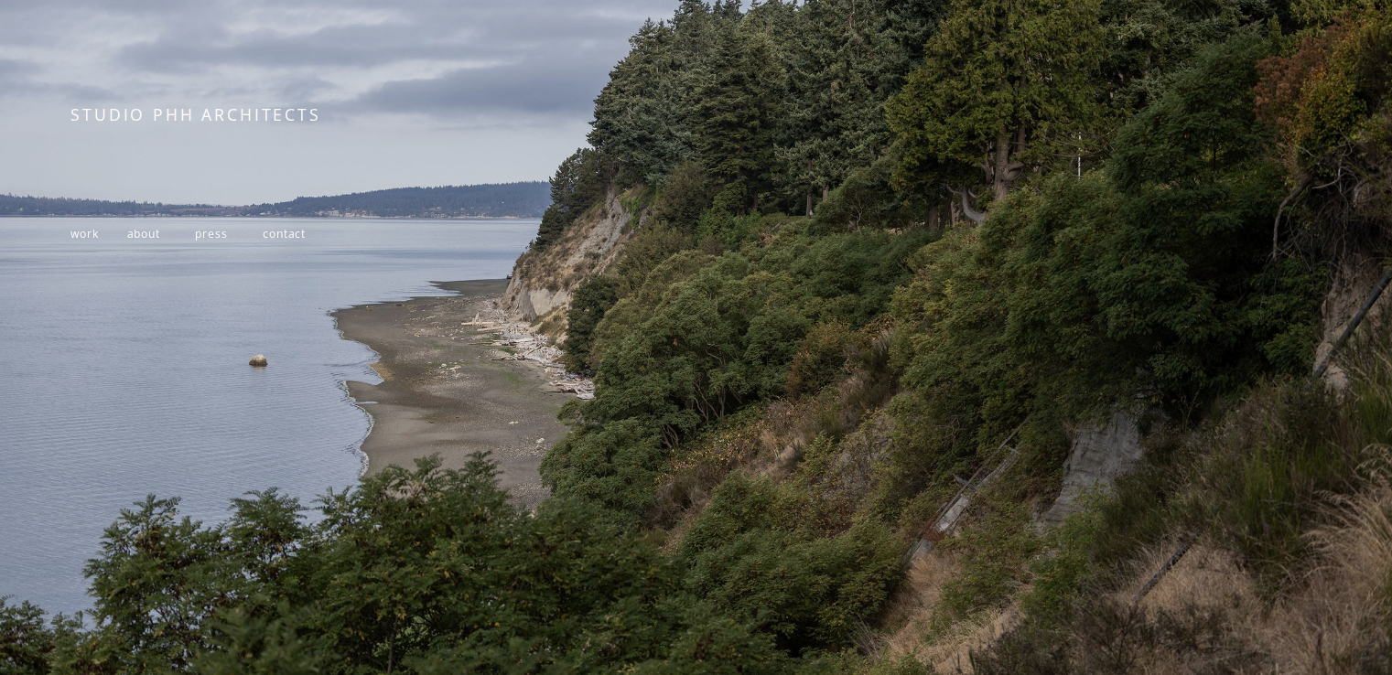
scroll to position [302, 0]
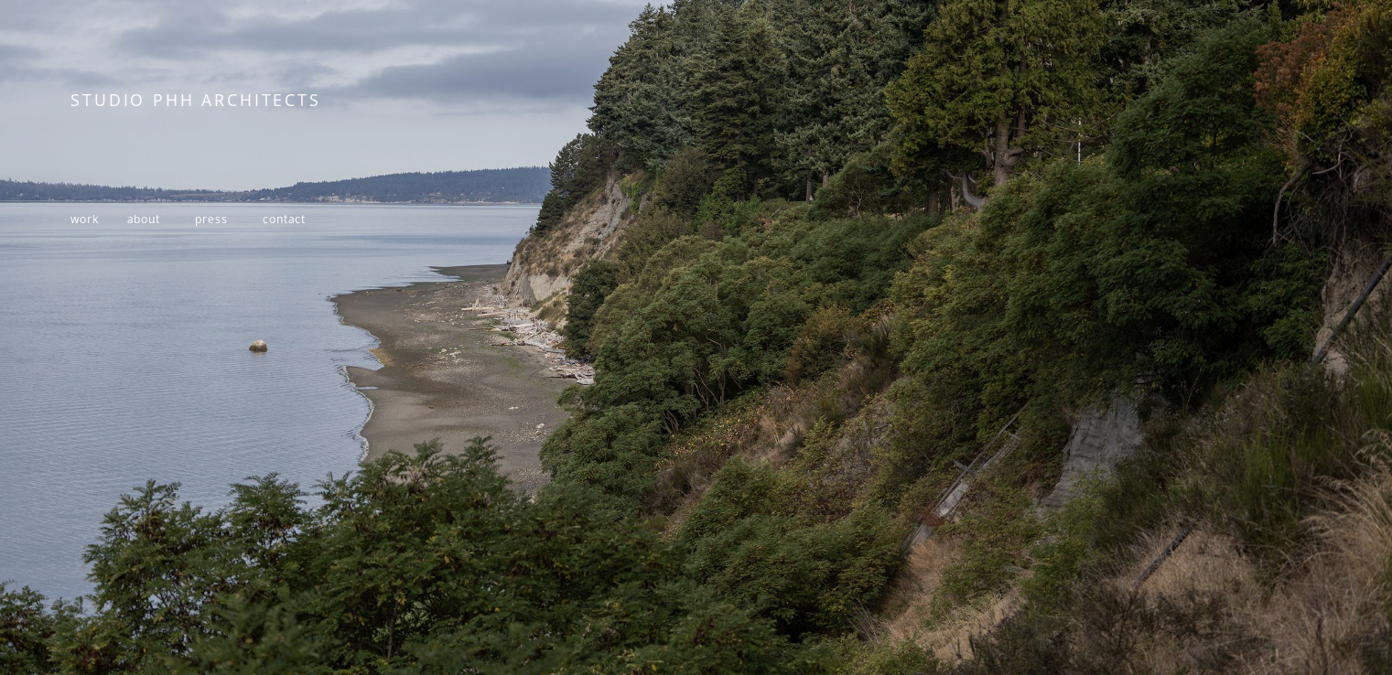
click at [92, 220] on span "work" at bounding box center [83, 219] width 27 height 16
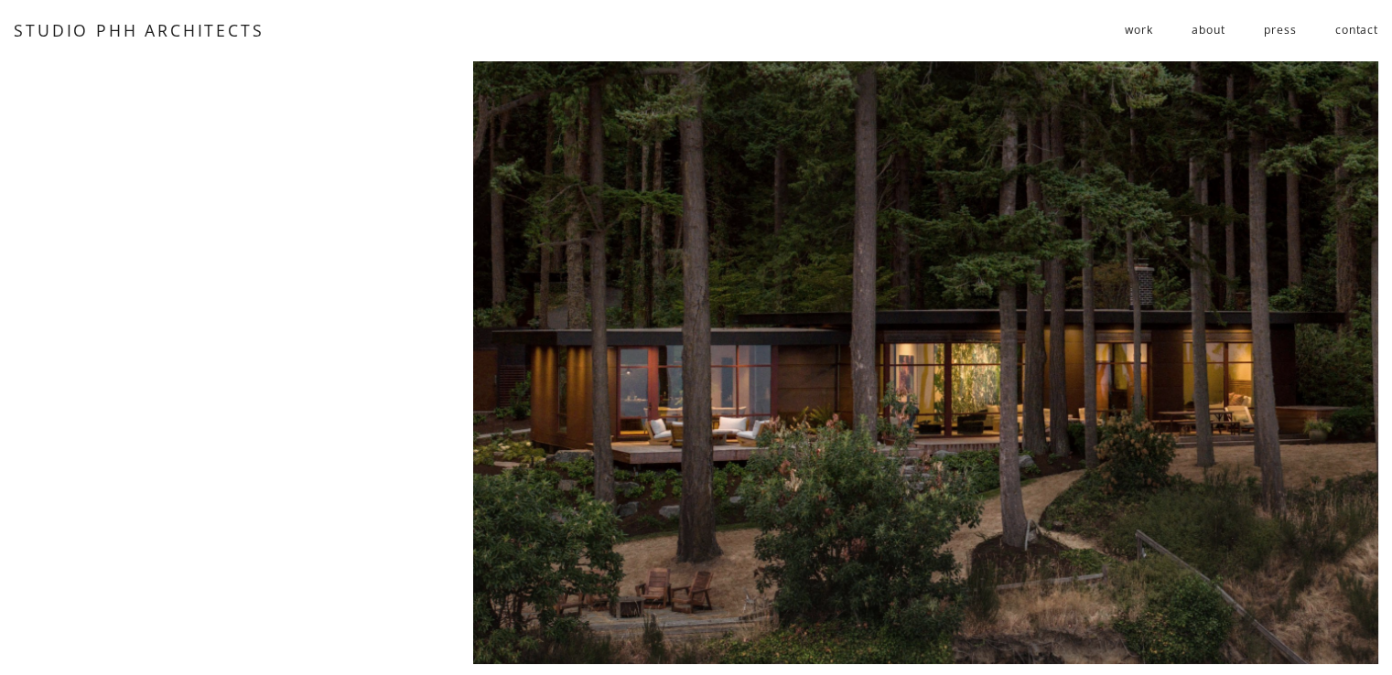
click at [1191, 35] on link "about" at bounding box center [1207, 31] width 33 height 30
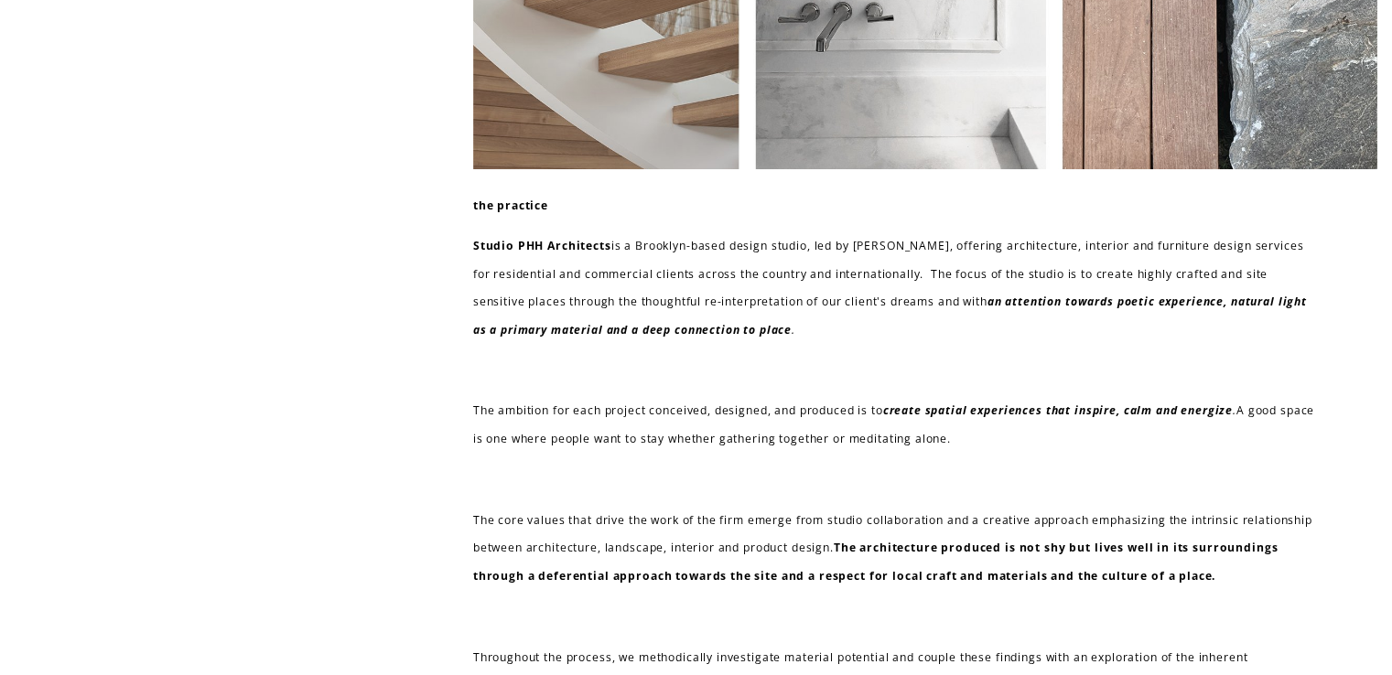
scroll to position [183, 0]
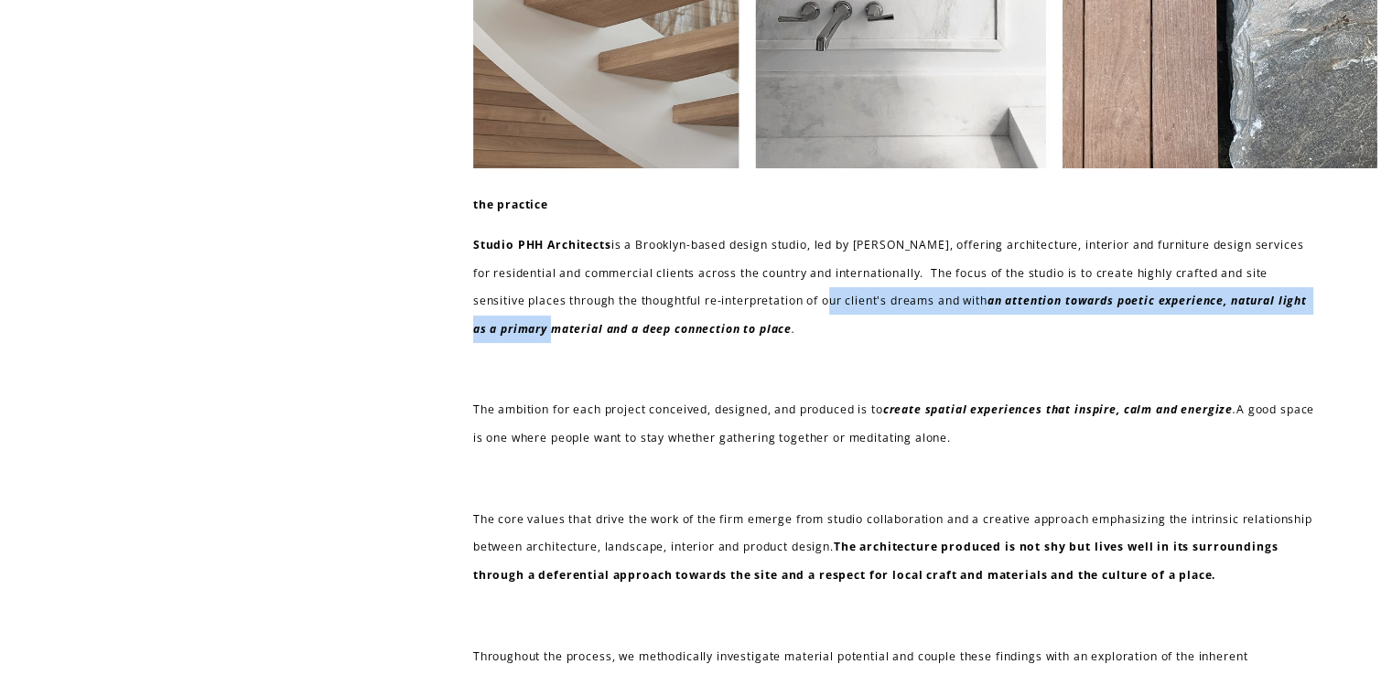
drag, startPoint x: 583, startPoint y: 334, endPoint x: 810, endPoint y: 311, distance: 228.1
click at [810, 311] on p "Studio PHH Architects is a Brooklyn-based design studio, led by [PERSON_NAME], …" at bounding box center [896, 288] width 847 height 112
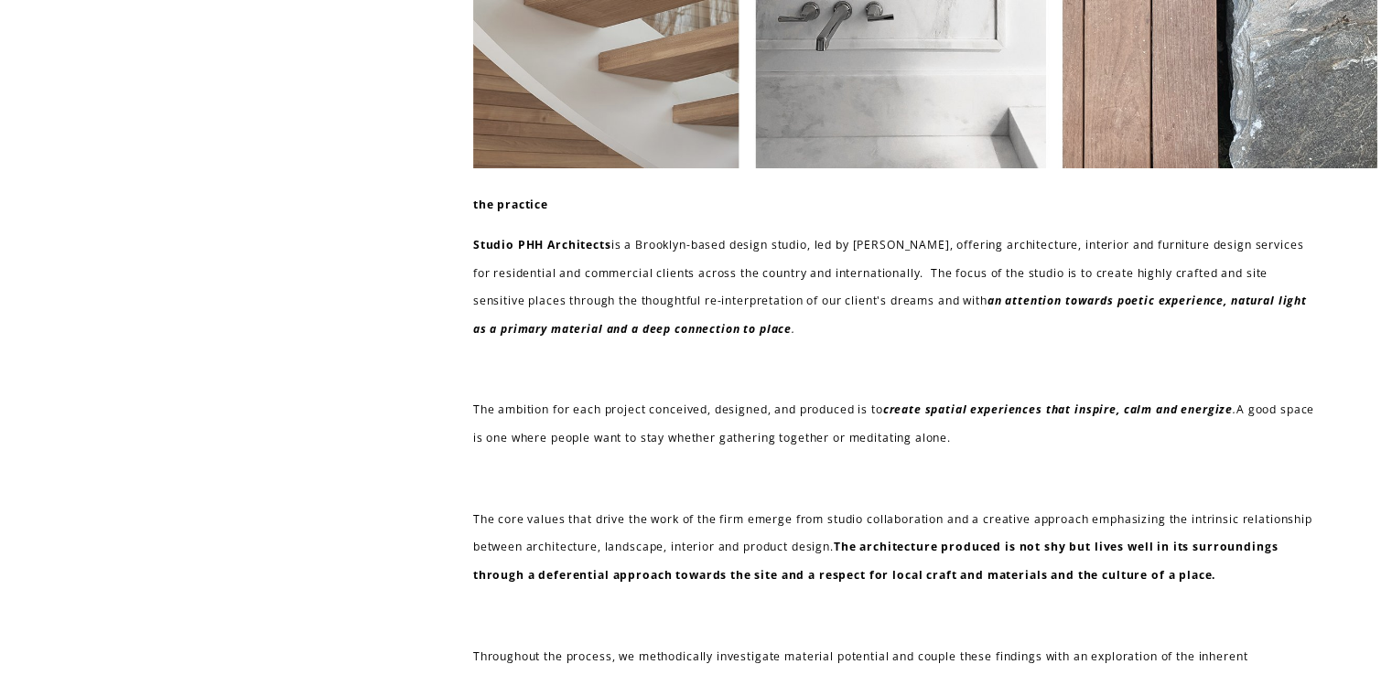
click at [826, 321] on p "Studio PHH Architects is a Brooklyn-based design studio, led by [PERSON_NAME], …" at bounding box center [896, 288] width 847 height 112
drag, startPoint x: 577, startPoint y: 413, endPoint x: 750, endPoint y: 412, distance: 173.0
click at [739, 412] on p "The ambition for each project conceived, designed, and produced is to create sp…" at bounding box center [896, 424] width 847 height 56
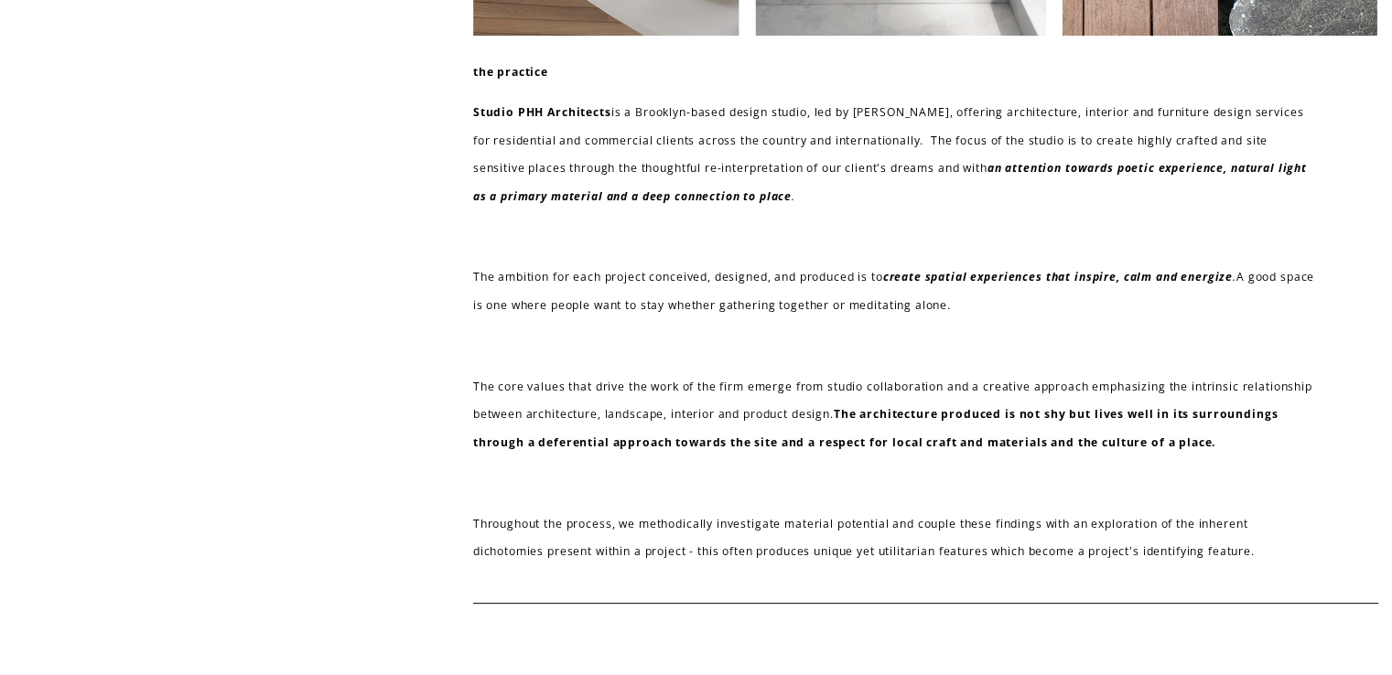
click at [585, 433] on p "The core values that drive the work of the firm emerge from studio collaboratio…" at bounding box center [896, 414] width 847 height 83
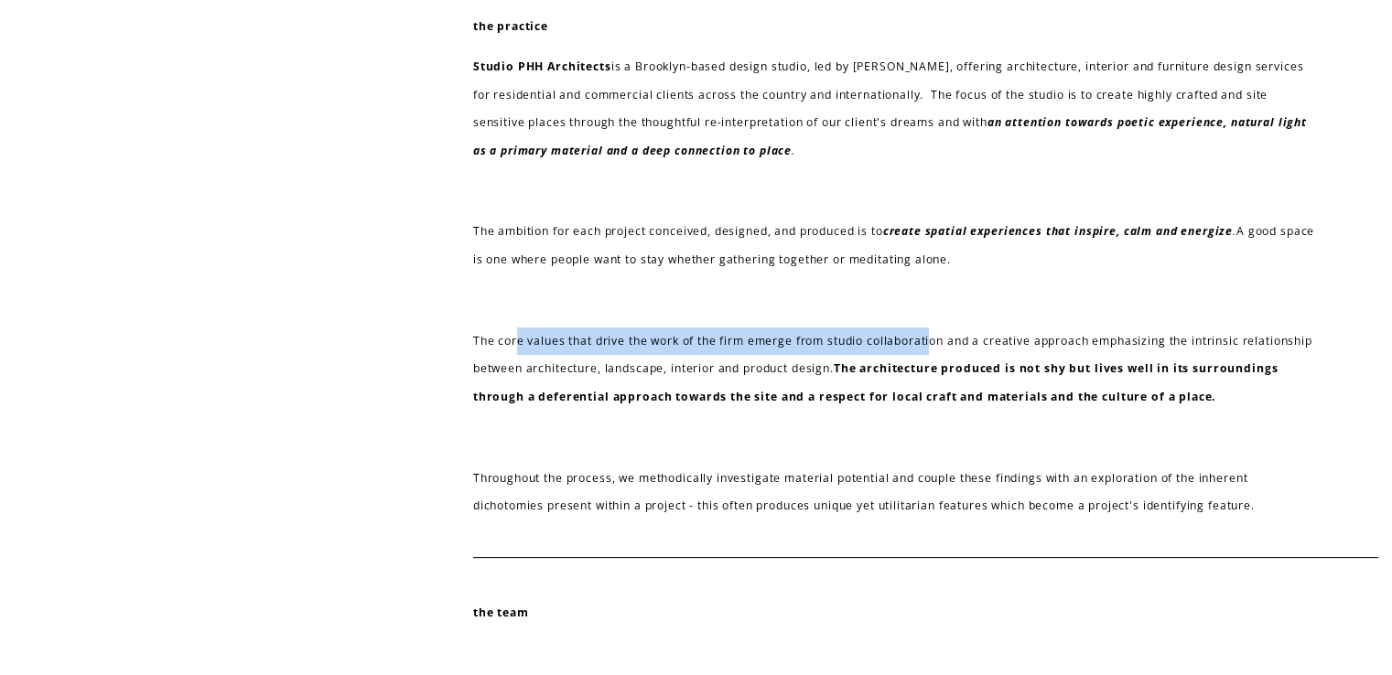
drag, startPoint x: 516, startPoint y: 347, endPoint x: 959, endPoint y: 346, distance: 442.9
click at [943, 346] on p "The core values that drive the work of the firm emerge from studio collaboratio…" at bounding box center [896, 369] width 847 height 83
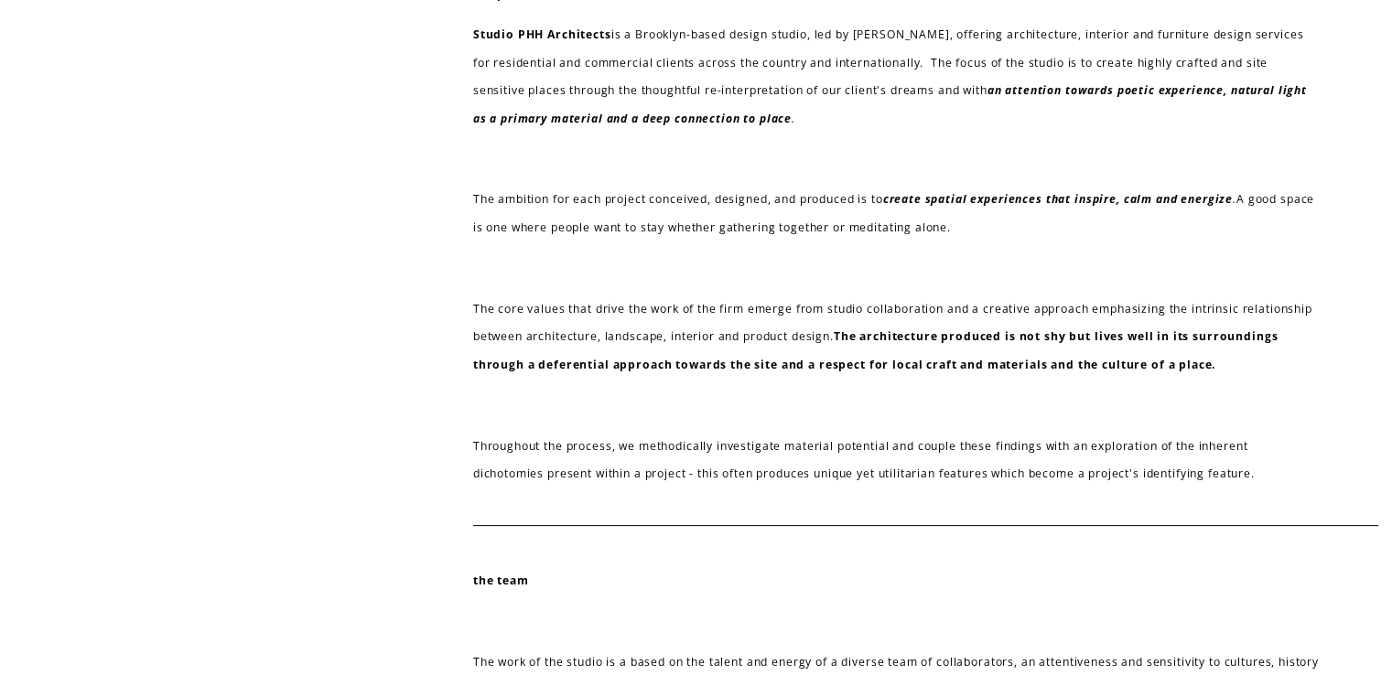
click at [905, 402] on p at bounding box center [896, 405] width 847 height 27
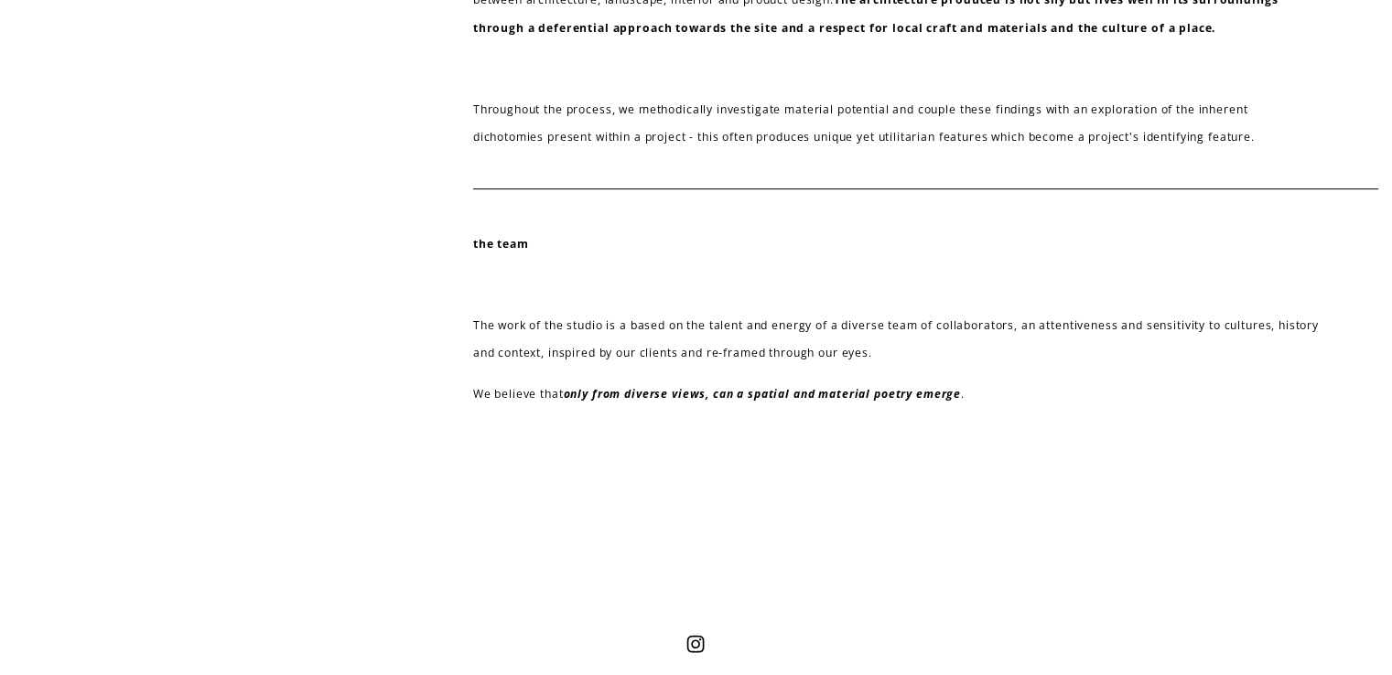
scroll to position [731, 0]
drag, startPoint x: 487, startPoint y: 329, endPoint x: 945, endPoint y: 378, distance: 461.1
click at [934, 365] on p "The work of the studio is a based on the talent and energy of a diverse team of…" at bounding box center [896, 339] width 847 height 56
click at [960, 394] on em "only from diverse views, can a spatial and material poetry emerge" at bounding box center [762, 393] width 397 height 16
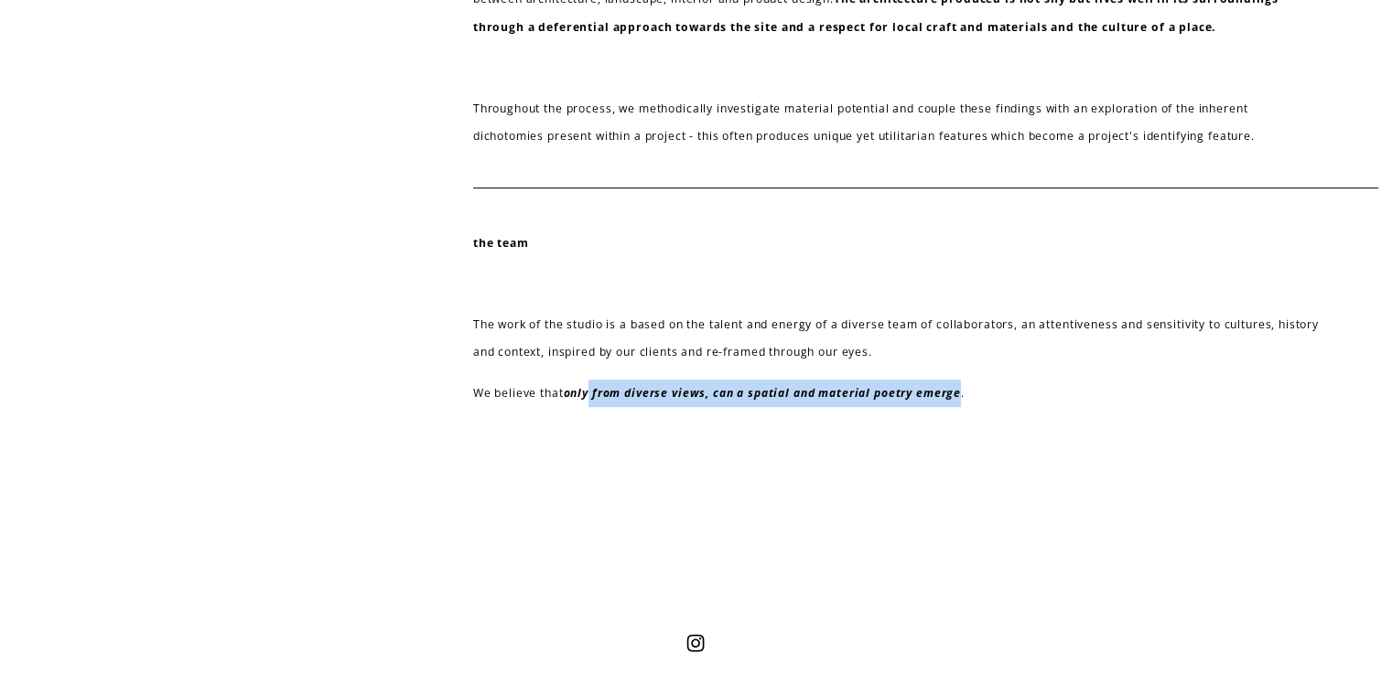
drag, startPoint x: 960, startPoint y: 394, endPoint x: 593, endPoint y: 389, distance: 367.0
click at [594, 389] on em "only from diverse views, can a spatial and material poetry emerge" at bounding box center [762, 393] width 397 height 16
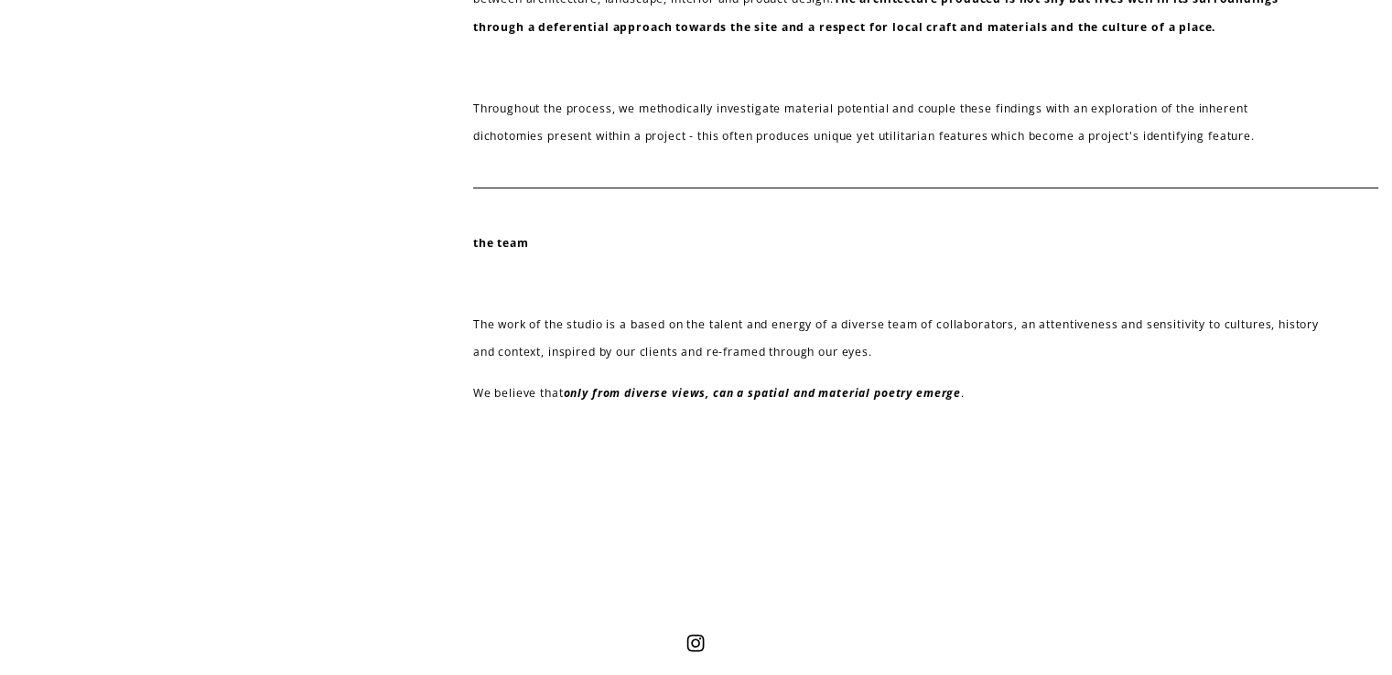
click at [630, 441] on div at bounding box center [696, 523] width 1392 height 223
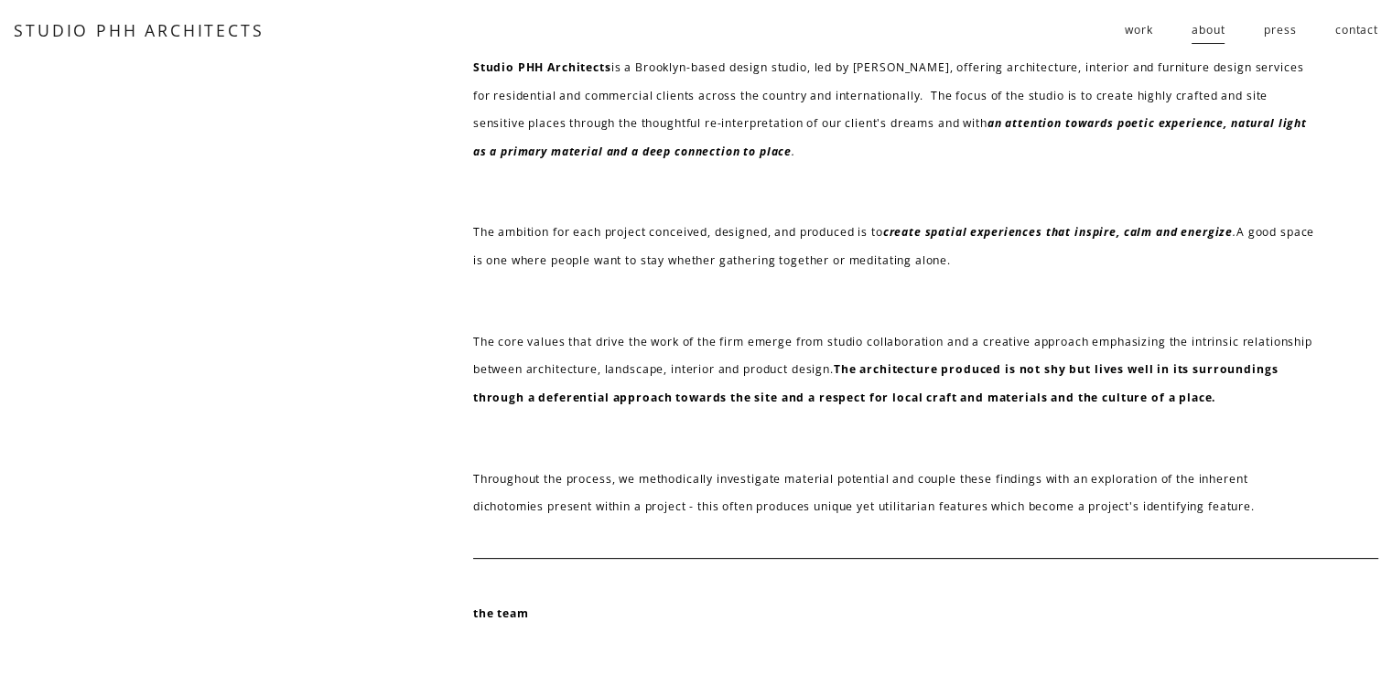
scroll to position [360, 0]
